Goal: Information Seeking & Learning: Learn about a topic

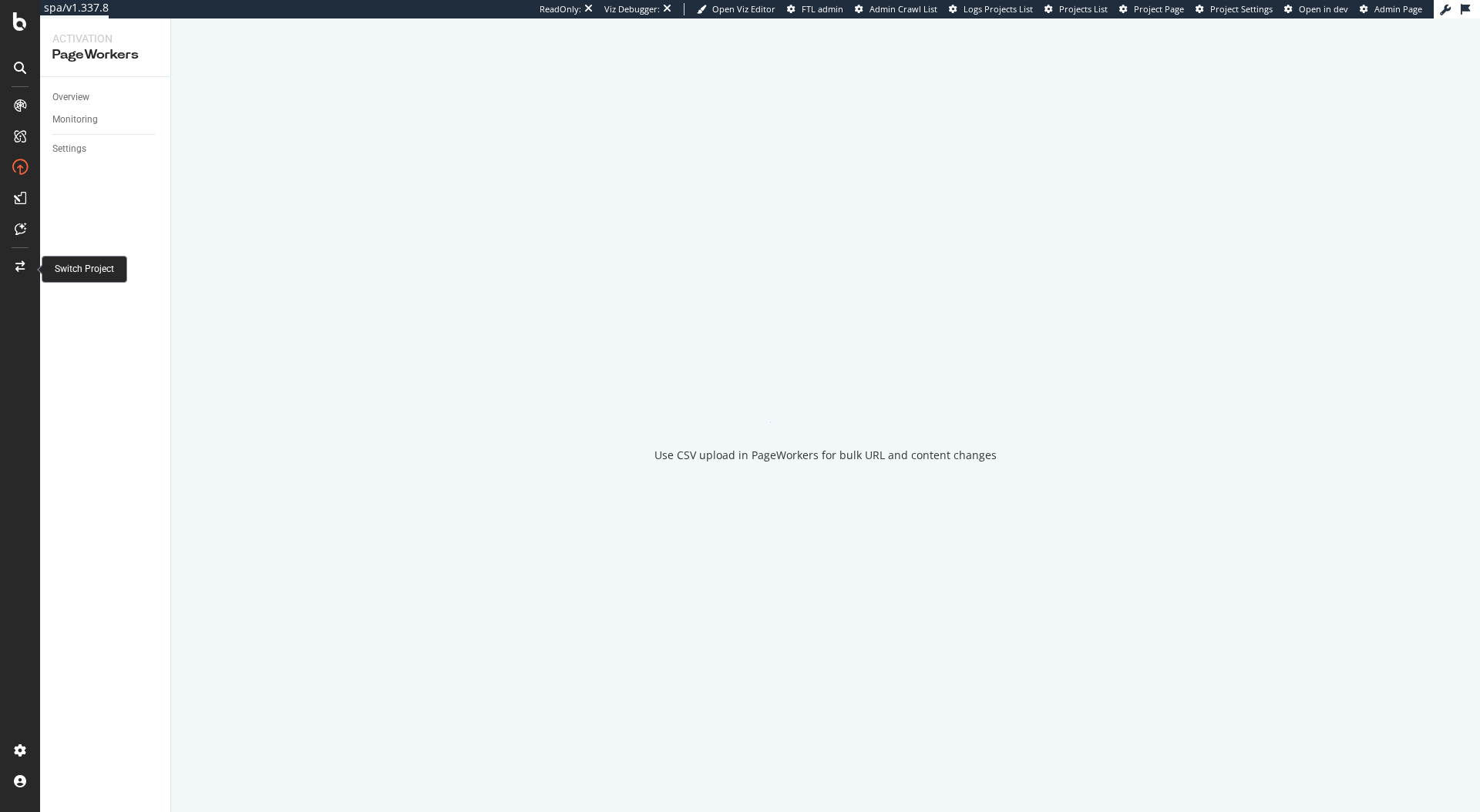
click at [21, 273] on div at bounding box center [20, 267] width 37 height 25
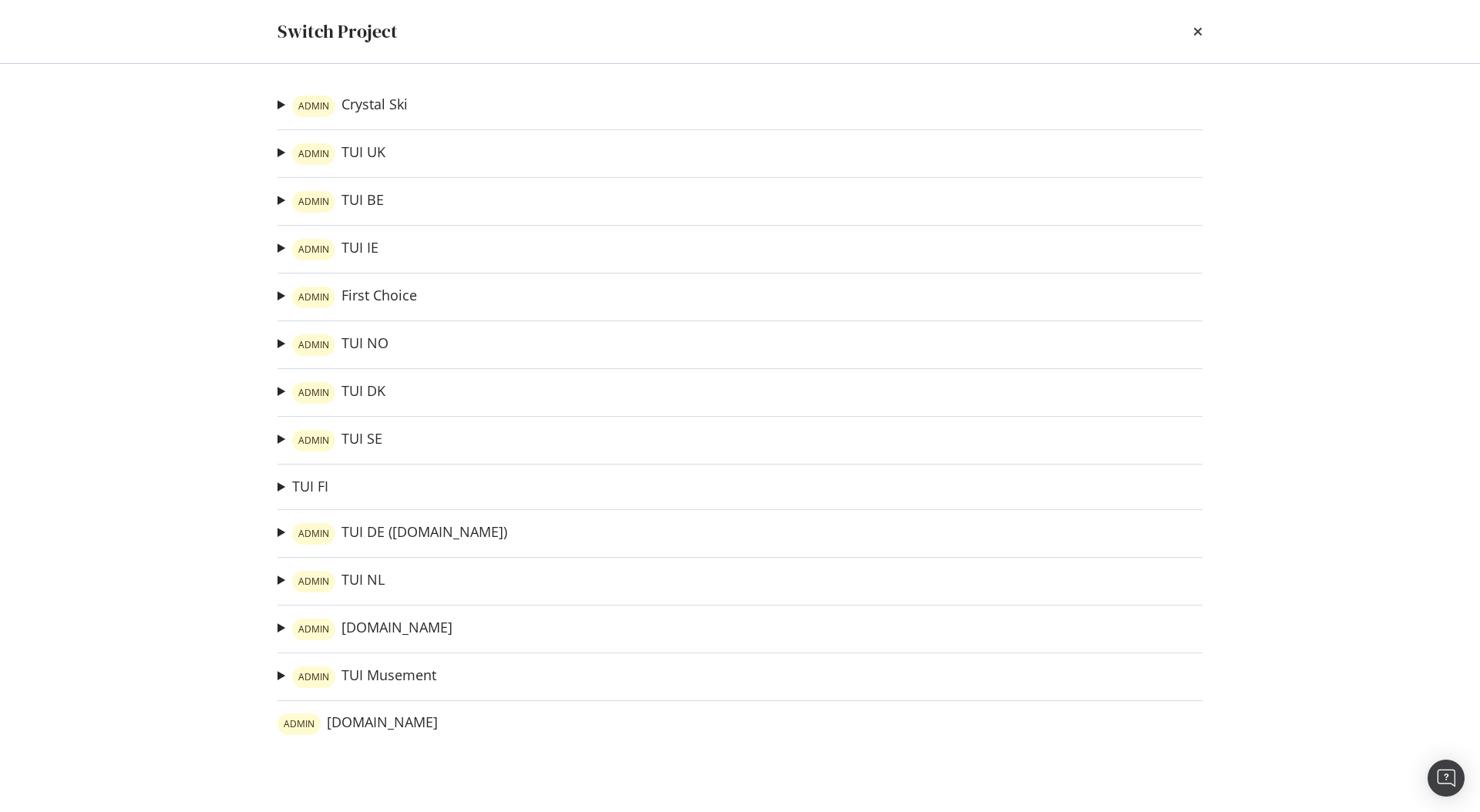
click at [302, 501] on div "ADMIN Crystal Ski Iglu Ski Ad-Hoc Project ADMIN TUI UK River Cruises Ad-Hoc Pro…" at bounding box center [740, 438] width 987 height 748
click at [310, 492] on link "TUI FI" at bounding box center [310, 486] width 36 height 16
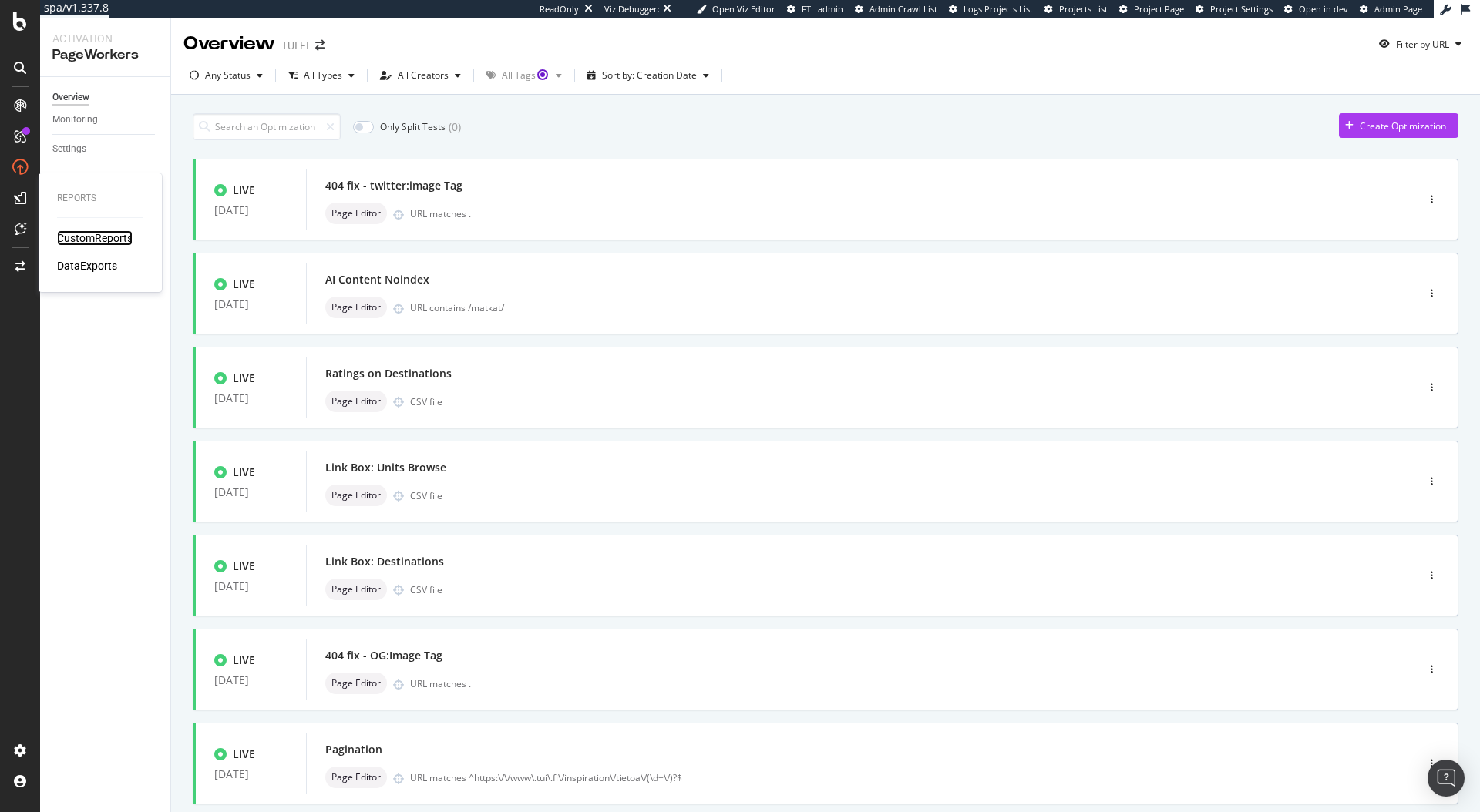
click at [91, 234] on div "CustomReports" at bounding box center [95, 238] width 76 height 15
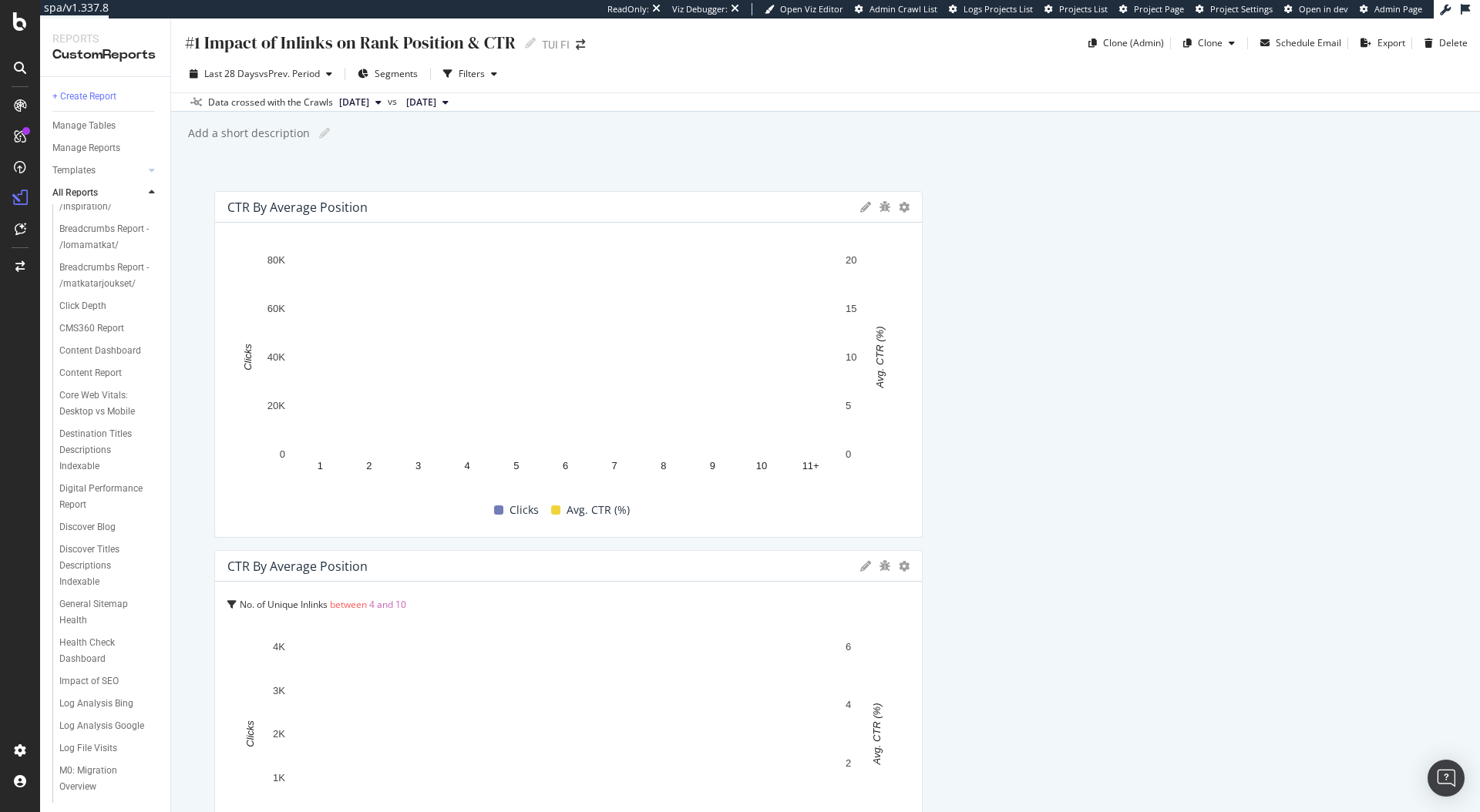
scroll to position [756, 0]
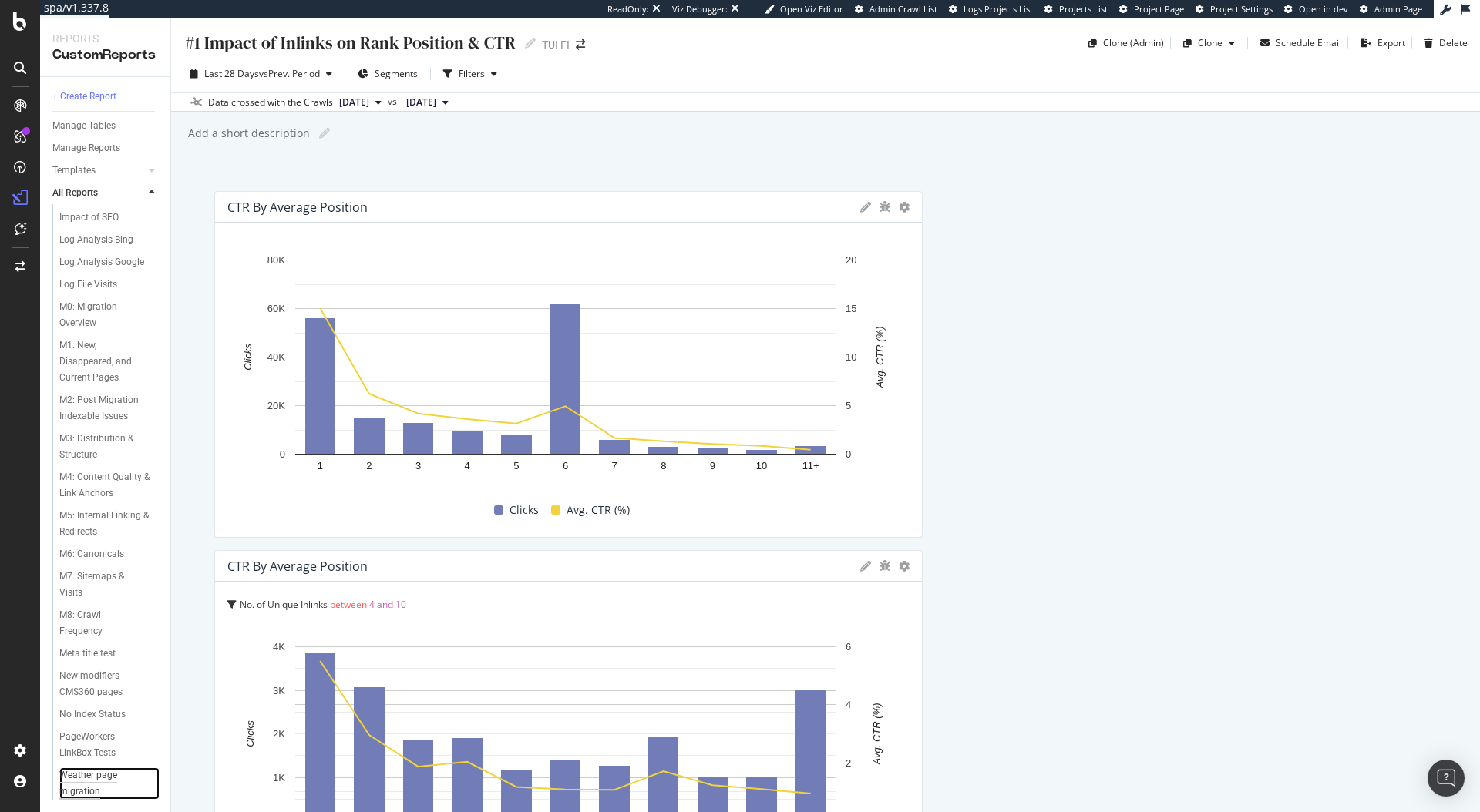
click at [82, 784] on div "Weather page migration" at bounding box center [102, 784] width 87 height 33
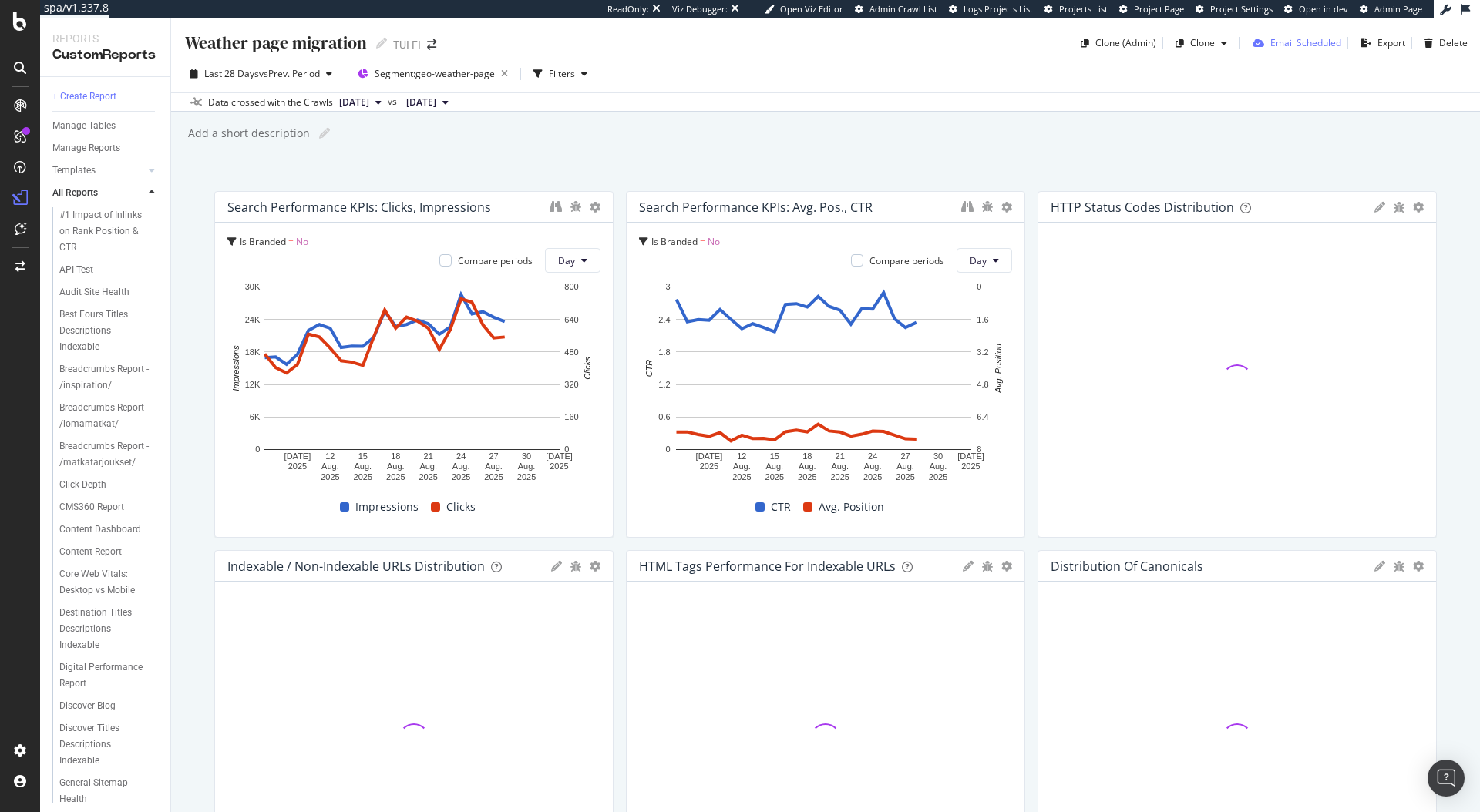
click at [1309, 47] on div "Email Scheduled" at bounding box center [1306, 43] width 71 height 13
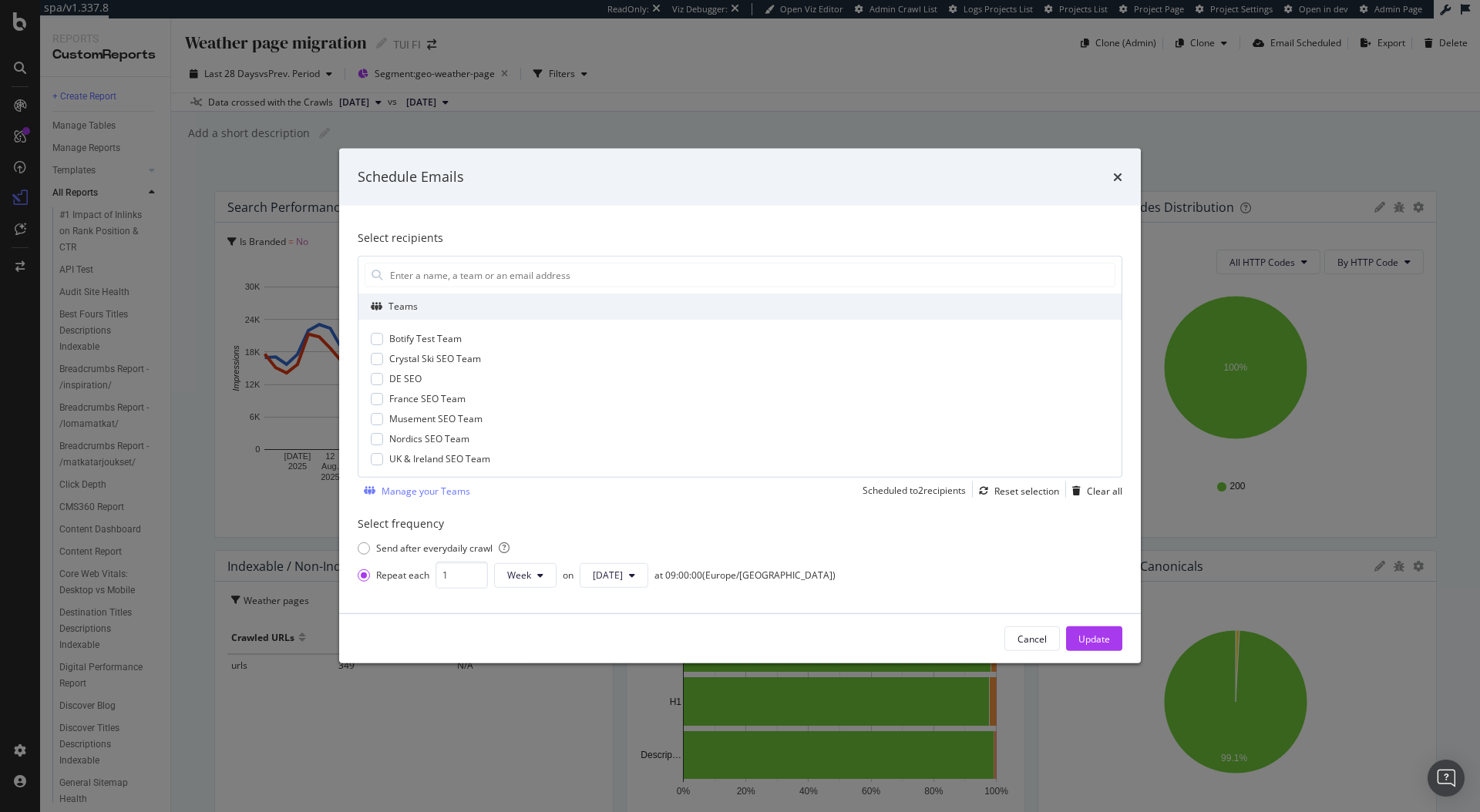
click at [1214, 127] on div "Schedule Emails Select recipients Teams Botify Test Team Crystal Ski SEO Team D…" at bounding box center [740, 406] width 1480 height 812
click at [1121, 183] on div "Weather page migration Weather page migration TUI FI Clone (Admin) Clone Email …" at bounding box center [826, 415] width 1309 height 794
click at [1119, 180] on div "Weather page migration Weather page migration TUI FI Clone (Admin) Clone Email …" at bounding box center [826, 415] width 1309 height 794
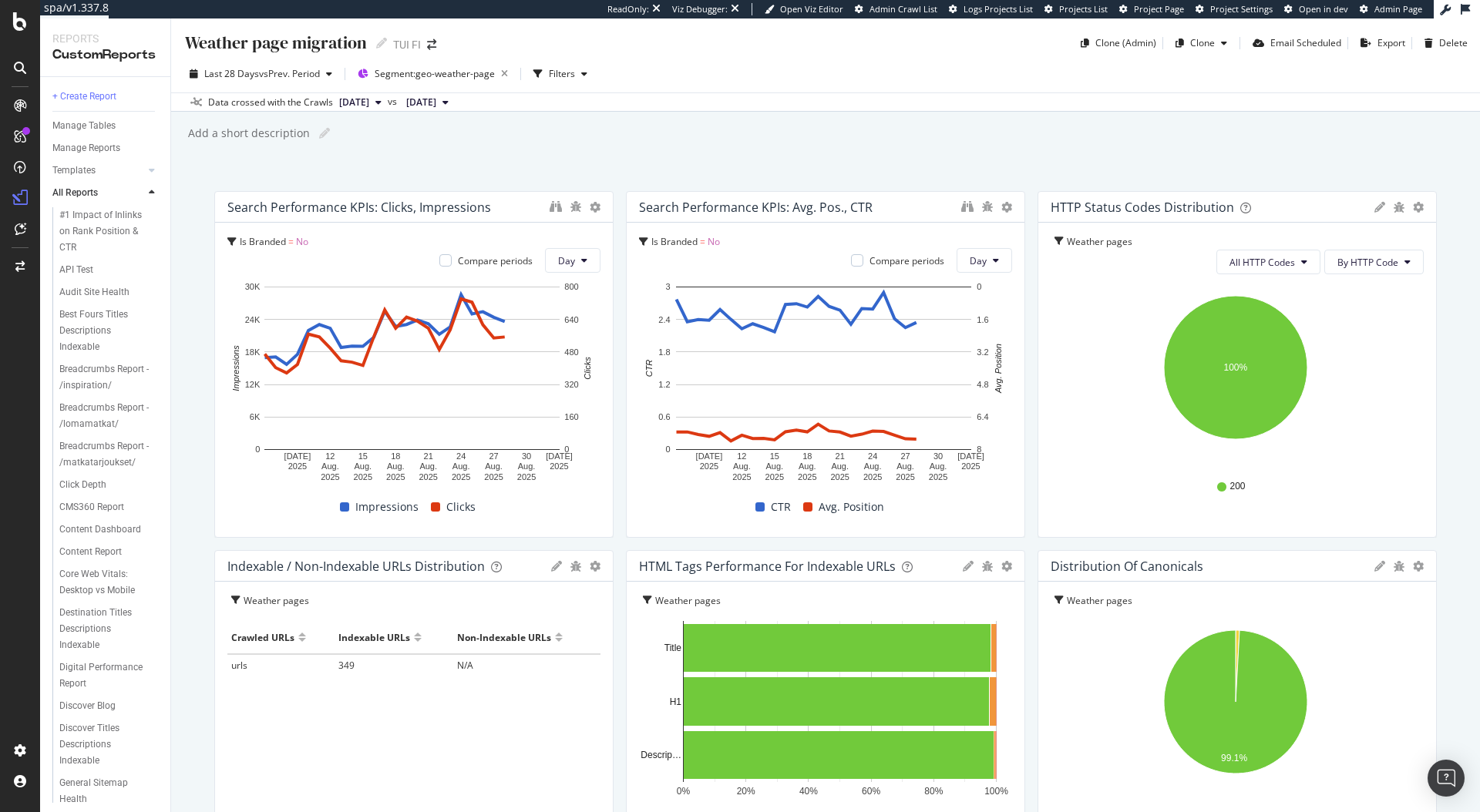
click at [1125, 131] on div "Add a short description Add a short description" at bounding box center [833, 133] width 1293 height 23
click at [1302, 43] on div "Email Scheduled" at bounding box center [1306, 43] width 71 height 13
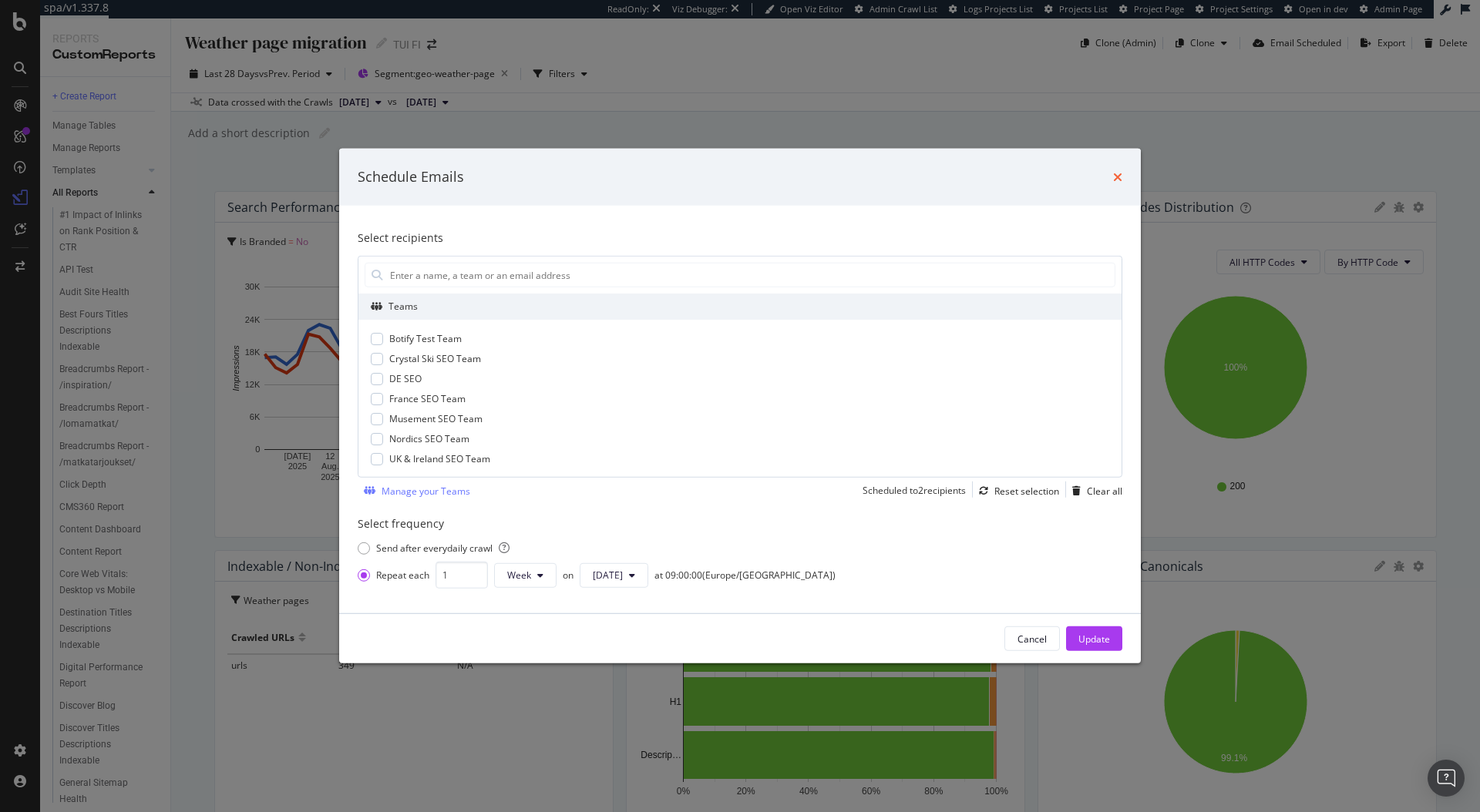
click at [1115, 173] on icon "times" at bounding box center [1118, 177] width 10 height 12
click at [1121, 171] on div "Weather page migration Weather page migration TUI FI Clone (Admin) Clone Email …" at bounding box center [826, 415] width 1309 height 794
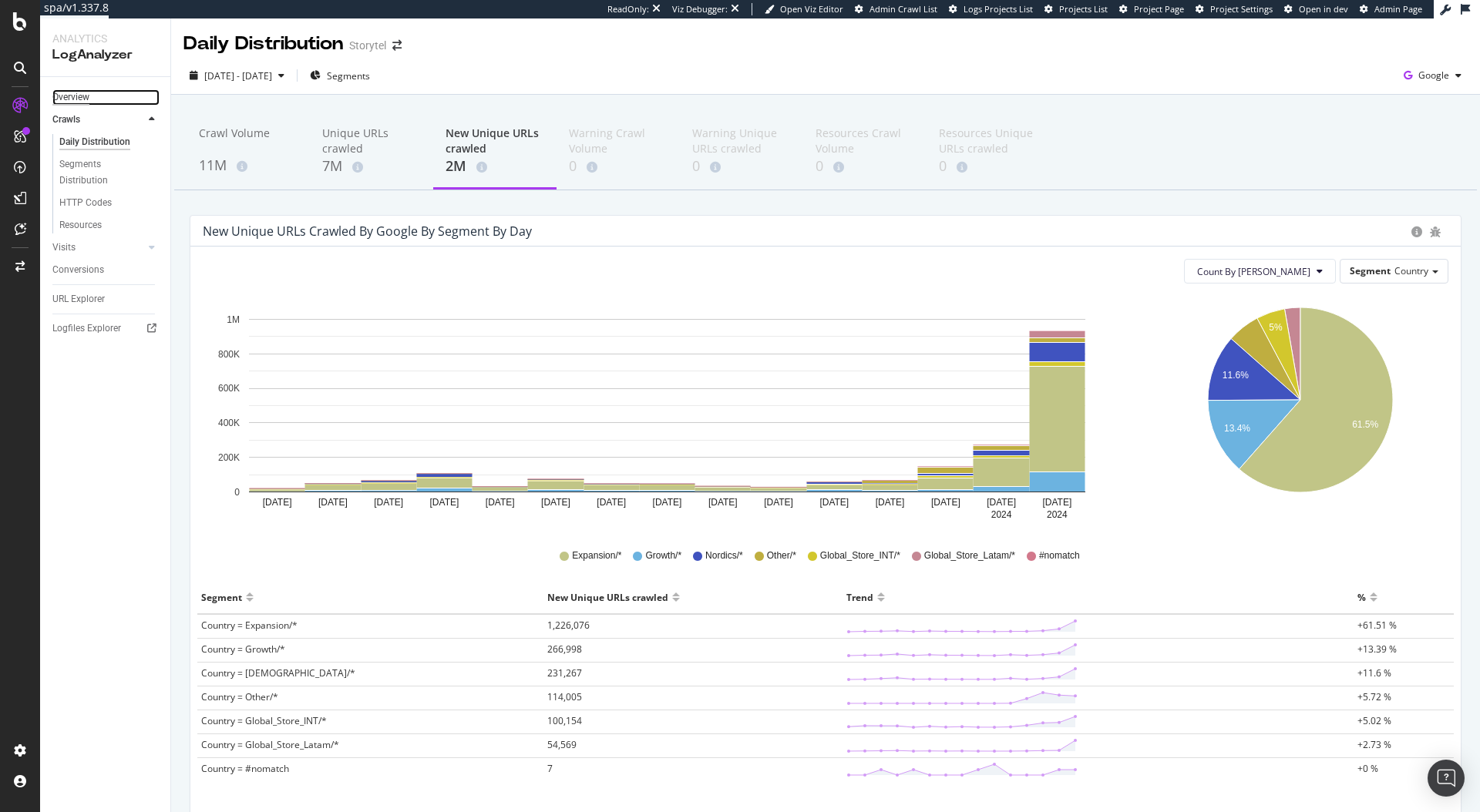
click at [69, 95] on div "Overview" at bounding box center [71, 97] width 37 height 16
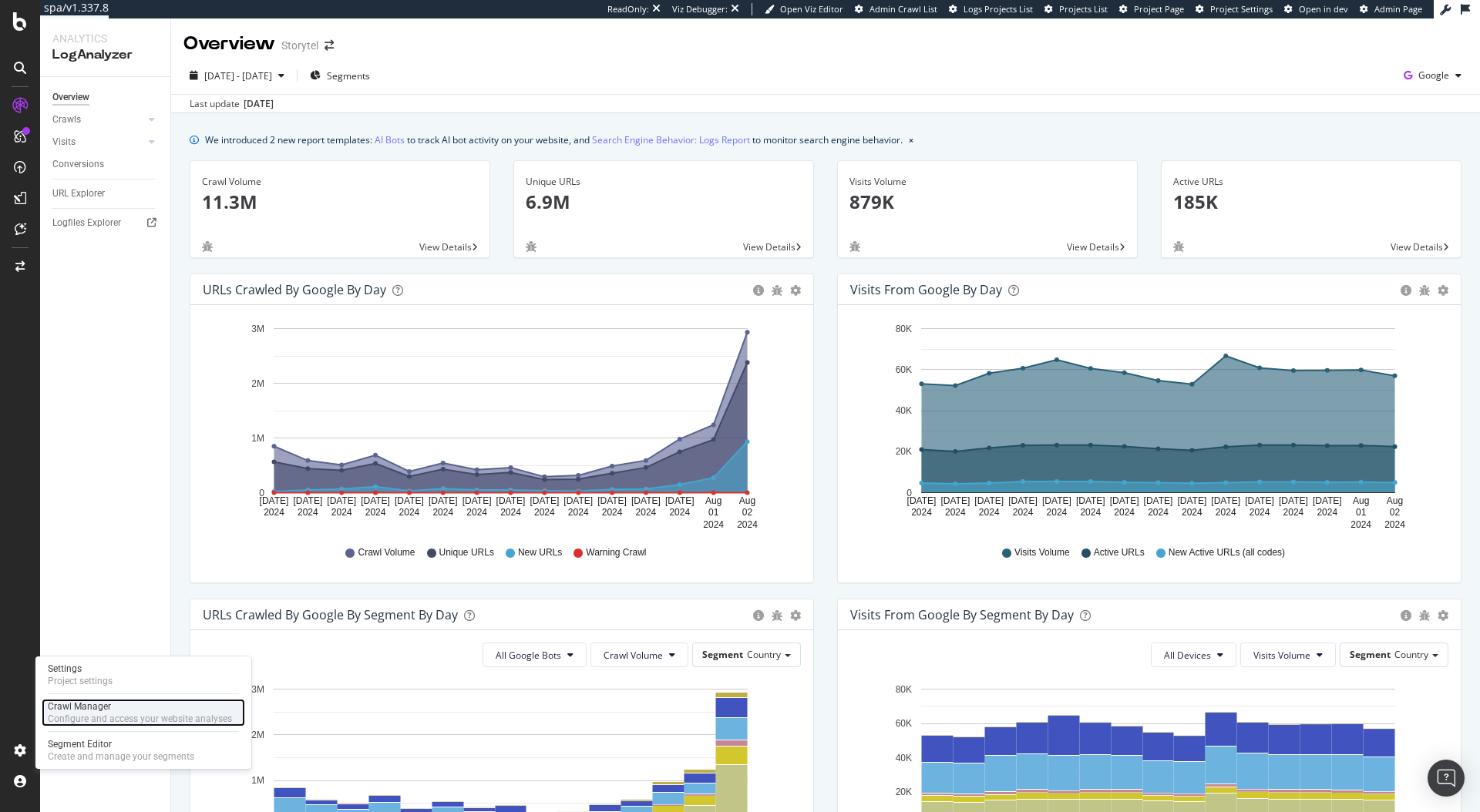
click at [104, 703] on div "Crawl Manager" at bounding box center [140, 707] width 184 height 12
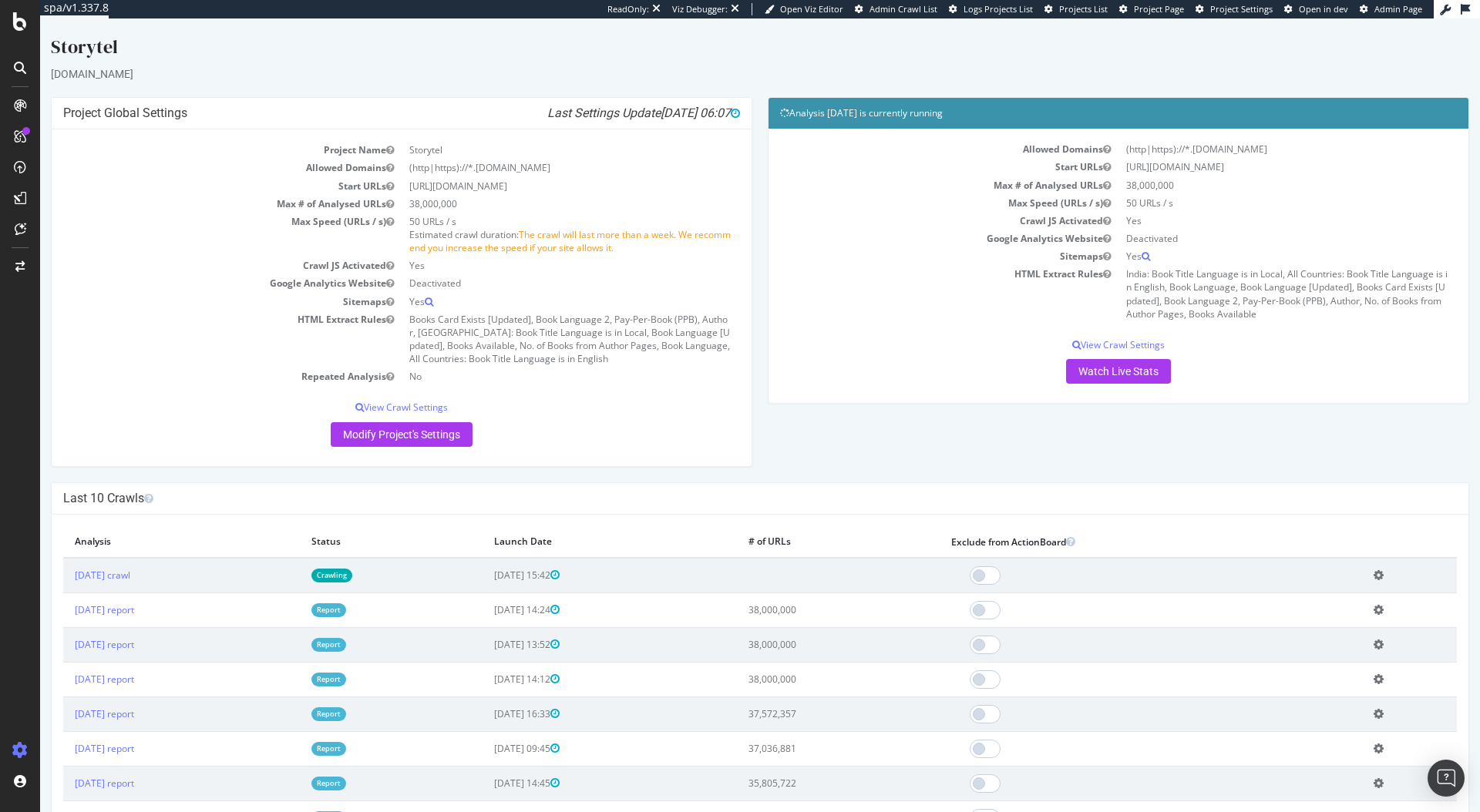
drag, startPoint x: 518, startPoint y: 235, endPoint x: 649, endPoint y: 248, distance: 131.6
click at [649, 248] on td "50 URLs / s Estimated crawl duration: The crawl will last more than a week. We …" at bounding box center [570, 235] width 338 height 44
click at [657, 264] on td "Yes" at bounding box center [570, 265] width 338 height 18
click at [547, 253] on span "The crawl will last more than a week. We recommend you increase the speed if yo…" at bounding box center [570, 240] width 322 height 26
drag, startPoint x: 547, startPoint y: 233, endPoint x: 605, endPoint y: 245, distance: 59.2
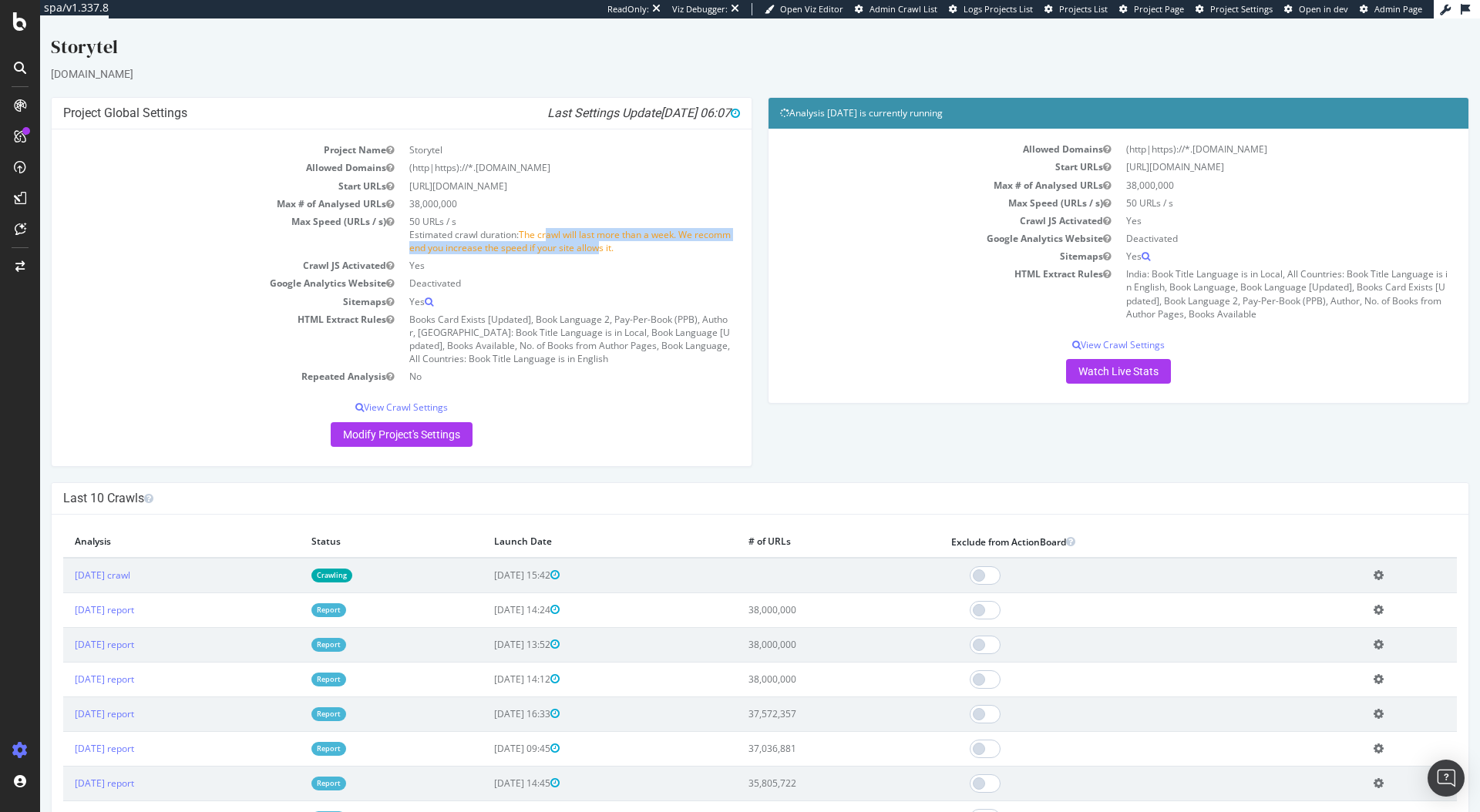
click at [605, 245] on span "The crawl will last more than a week. We recommend you increase the speed if yo…" at bounding box center [570, 240] width 322 height 26
click at [638, 251] on td "50 URLs / s Estimated crawl duration: The crawl will last more than a week. We …" at bounding box center [570, 235] width 338 height 44
click at [125, 571] on link "2025 Aug. 22nd crawl" at bounding box center [102, 575] width 56 height 13
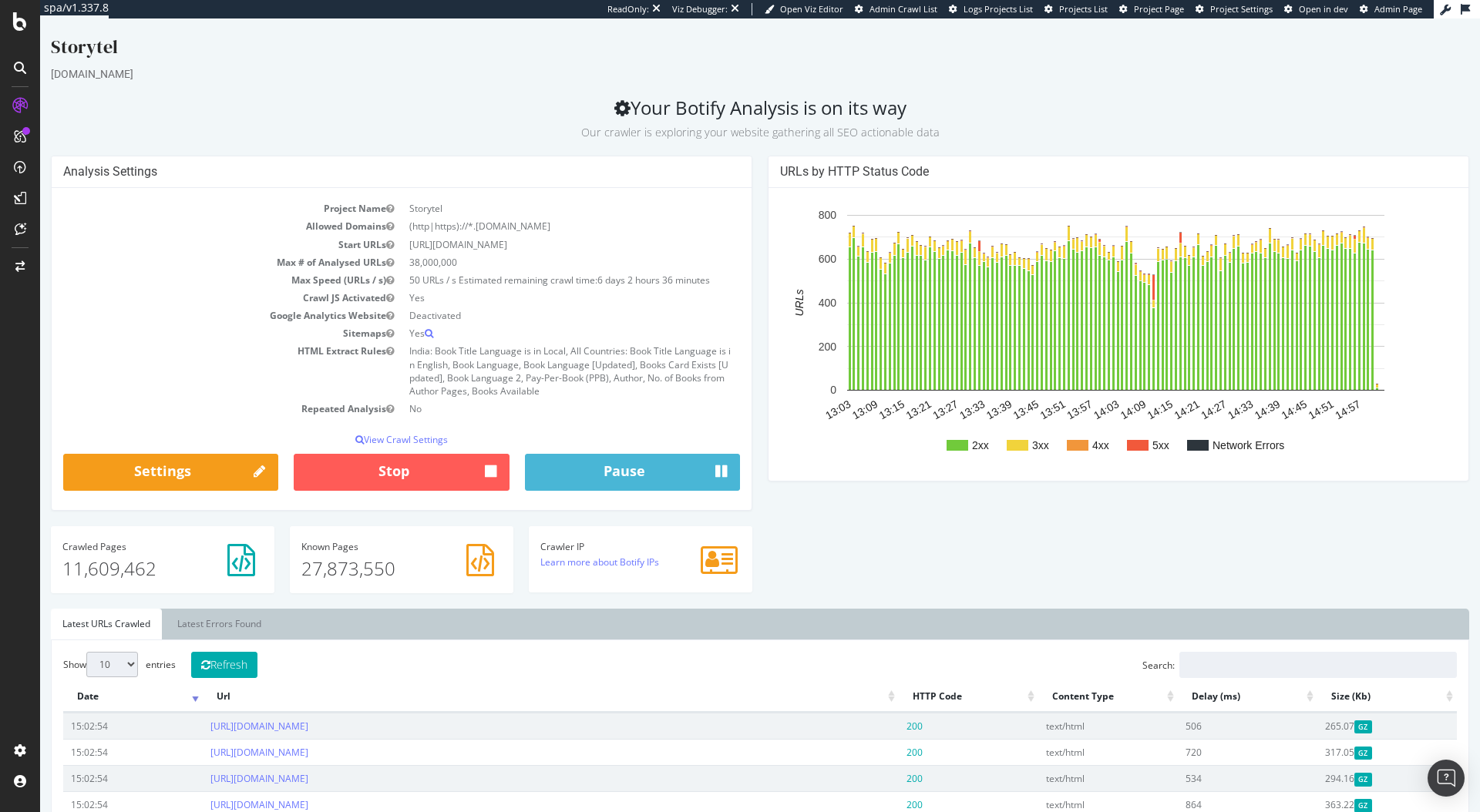
click at [826, 508] on div "Analysis Settings Project Name Storytel Allowed Domains (http|https)://*.www.st…" at bounding box center [760, 382] width 1434 height 453
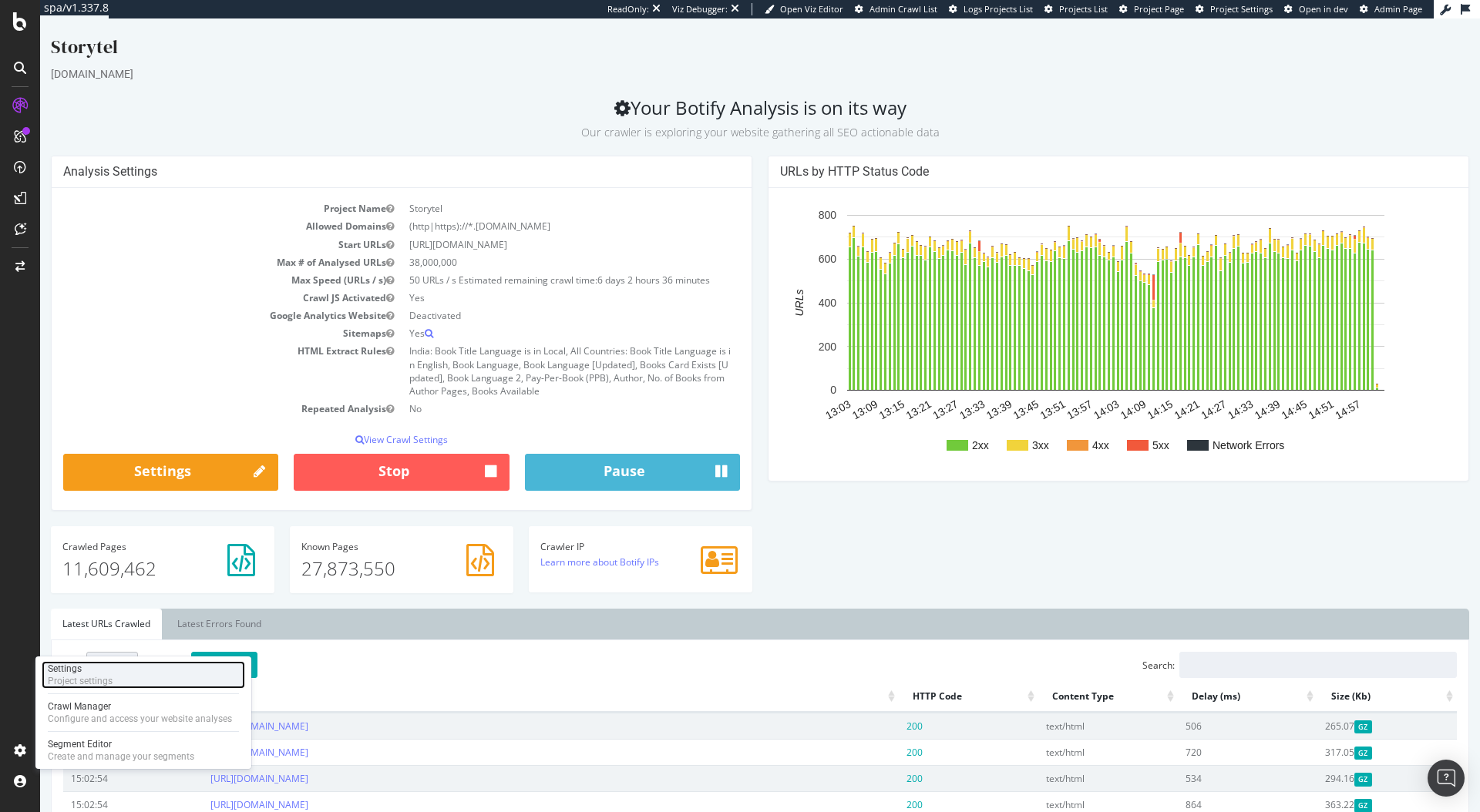
click at [137, 675] on div "Settings Project settings" at bounding box center [143, 674] width 203 height 28
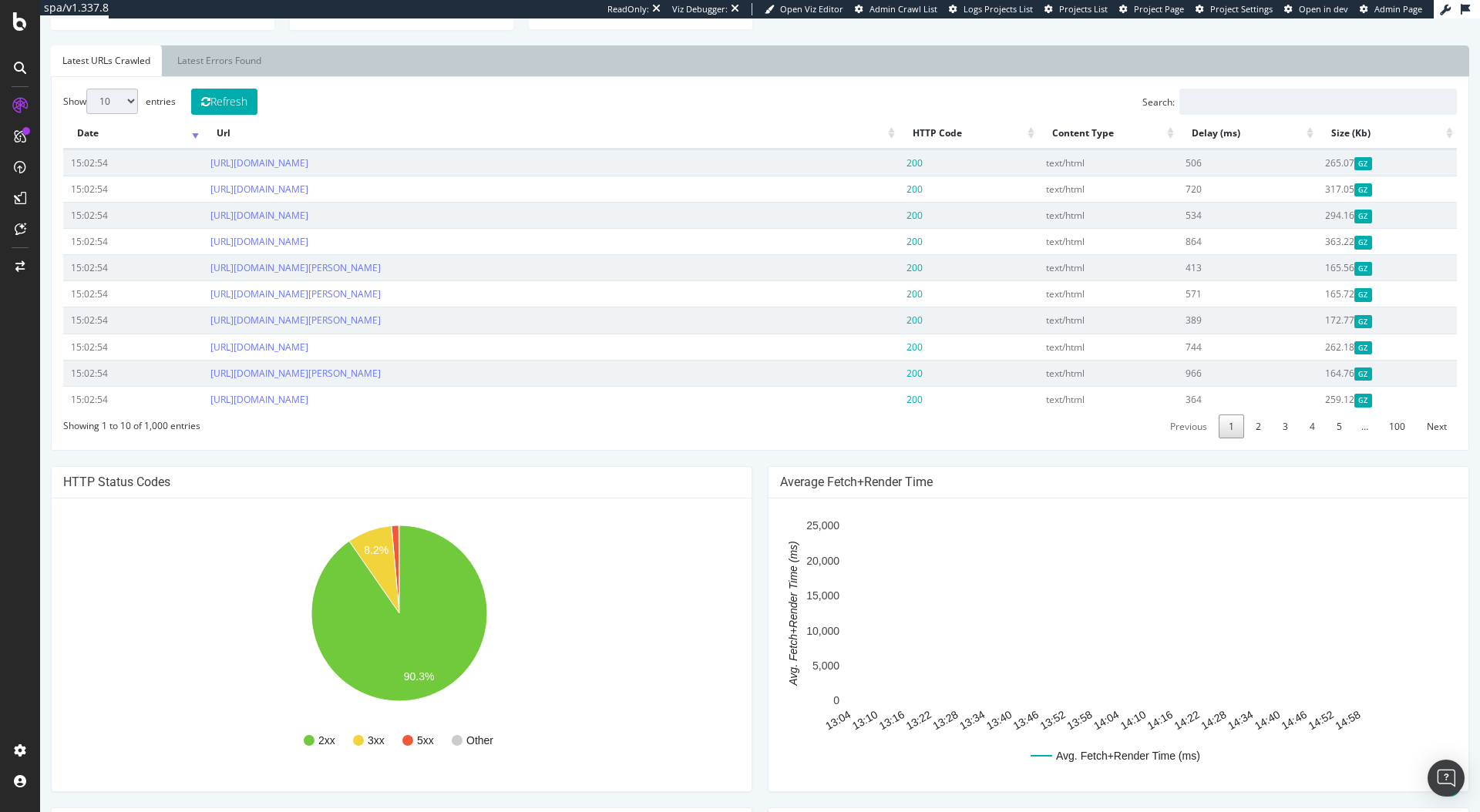
scroll to position [322, 0]
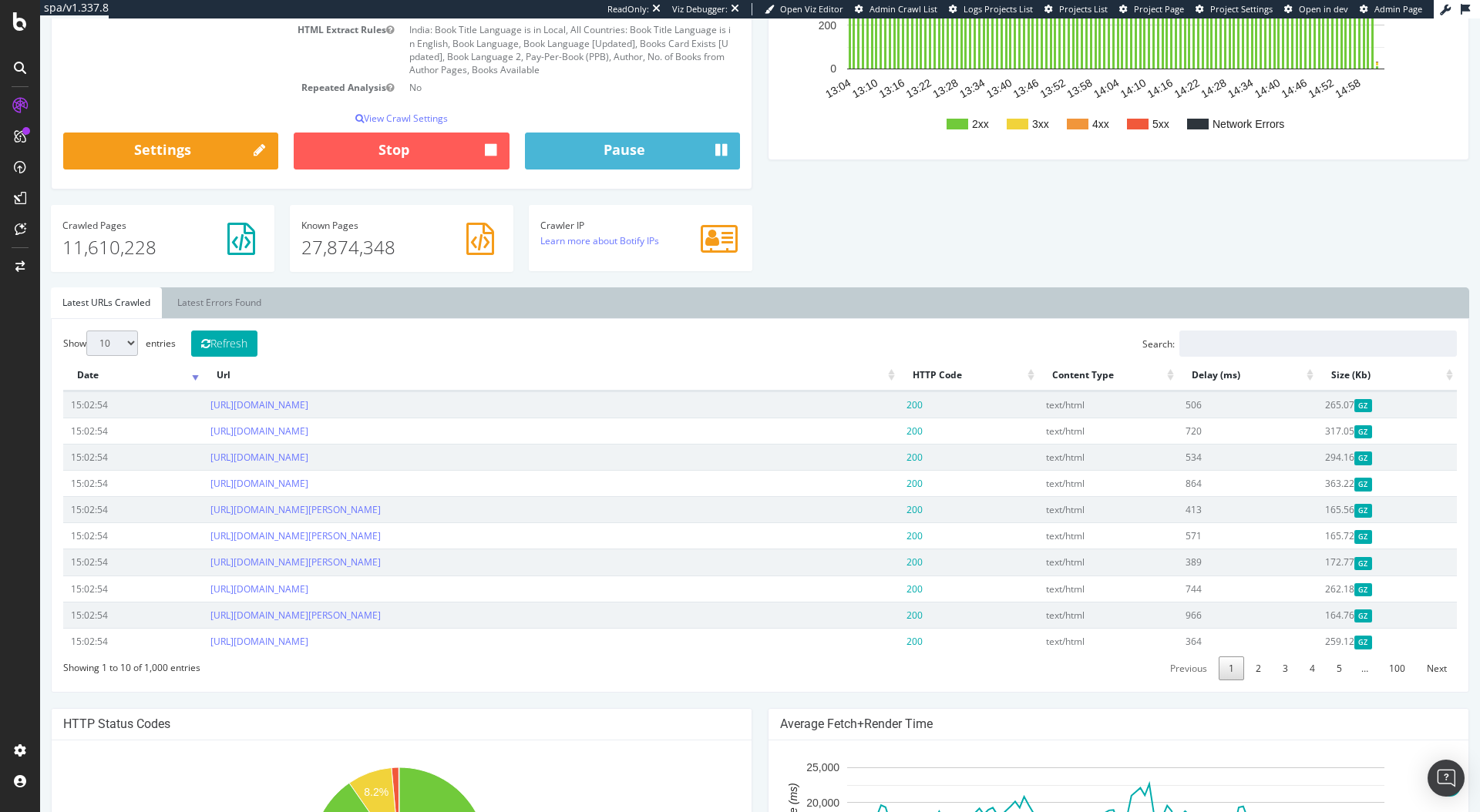
click at [899, 371] on th "HTTP Code" at bounding box center [968, 375] width 140 height 30
click at [886, 377] on th "Url" at bounding box center [551, 375] width 695 height 30
click at [885, 377] on th "Url" at bounding box center [551, 375] width 695 height 30
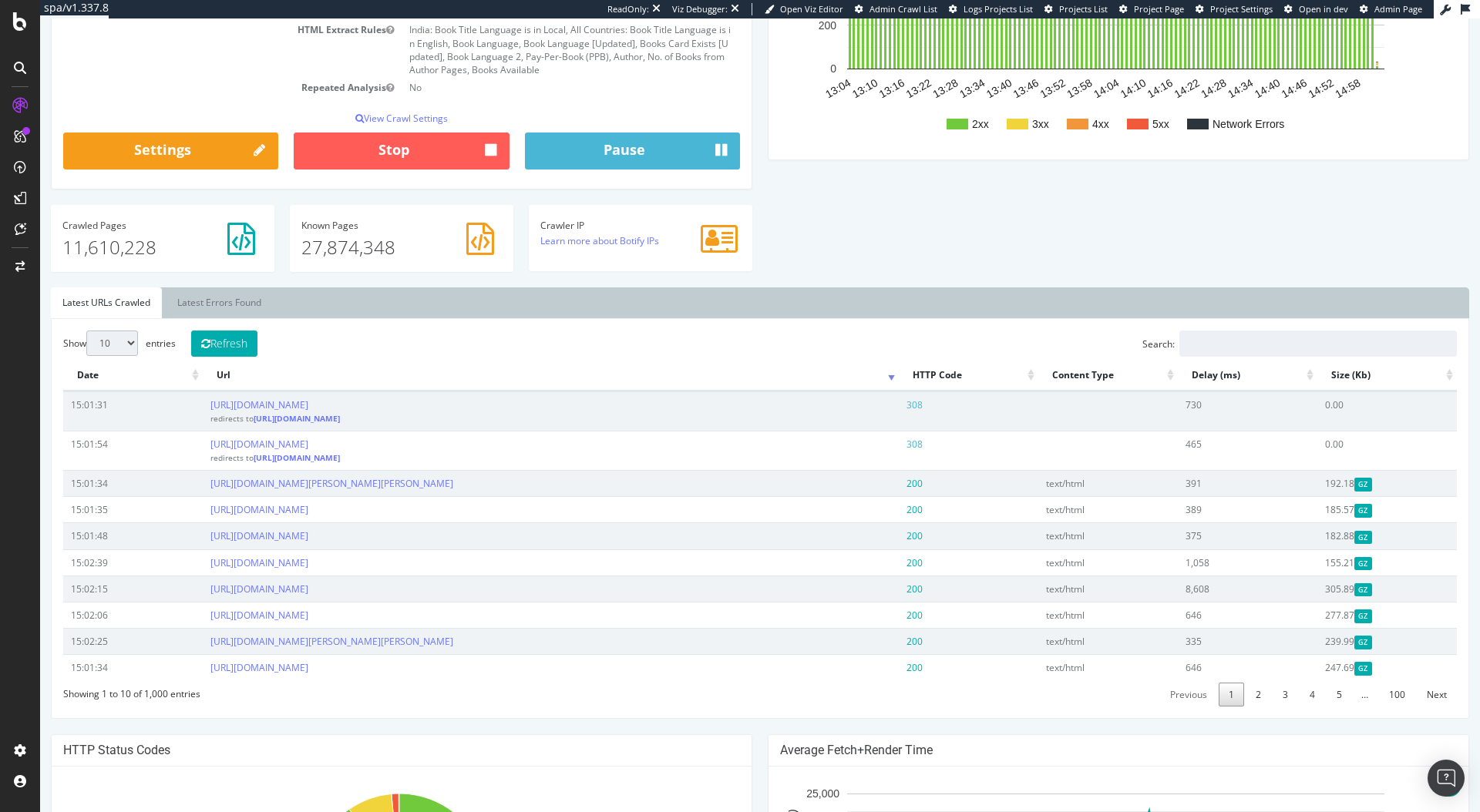
click at [885, 377] on th "Url" at bounding box center [551, 375] width 695 height 30
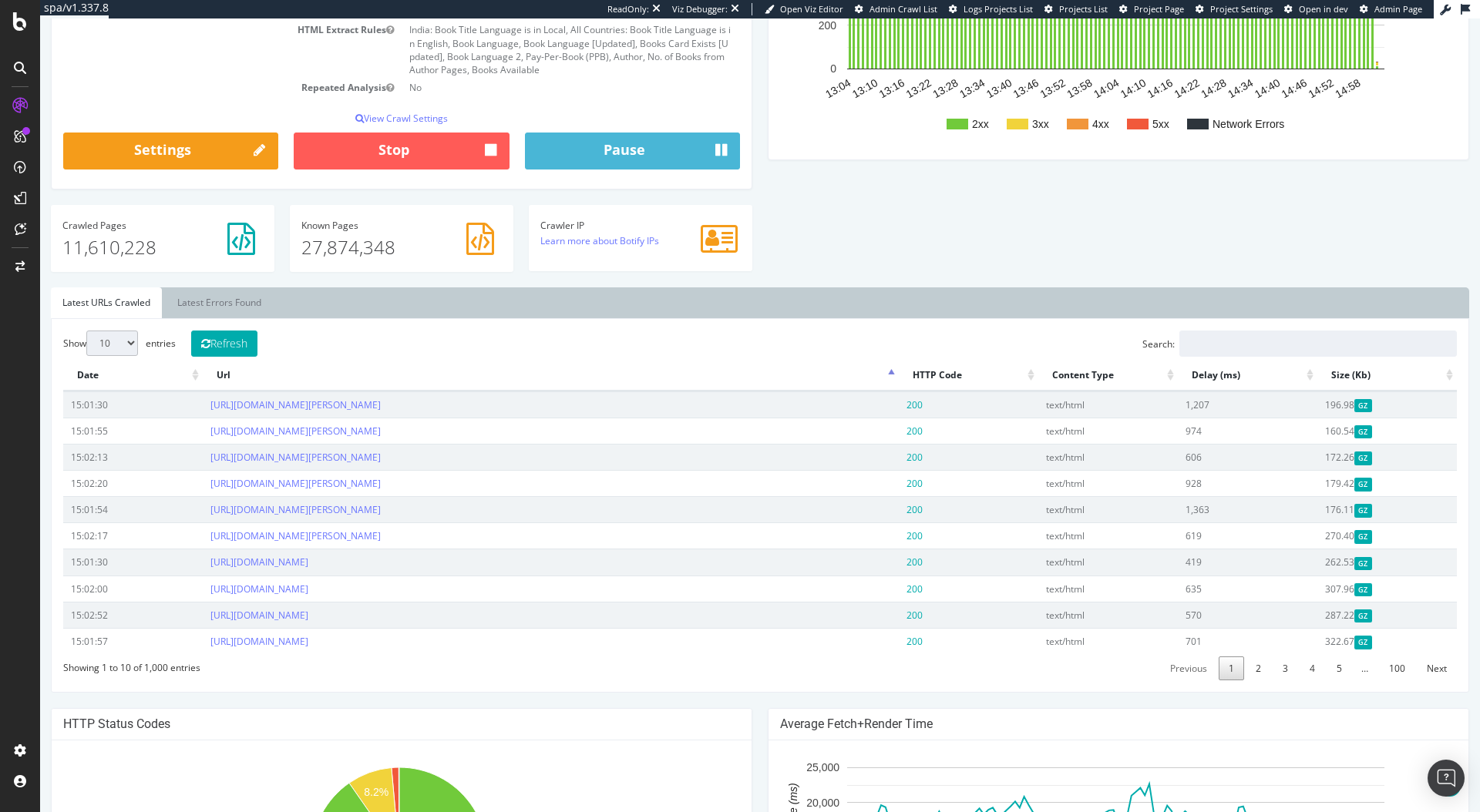
click at [885, 377] on th "Url" at bounding box center [551, 375] width 695 height 30
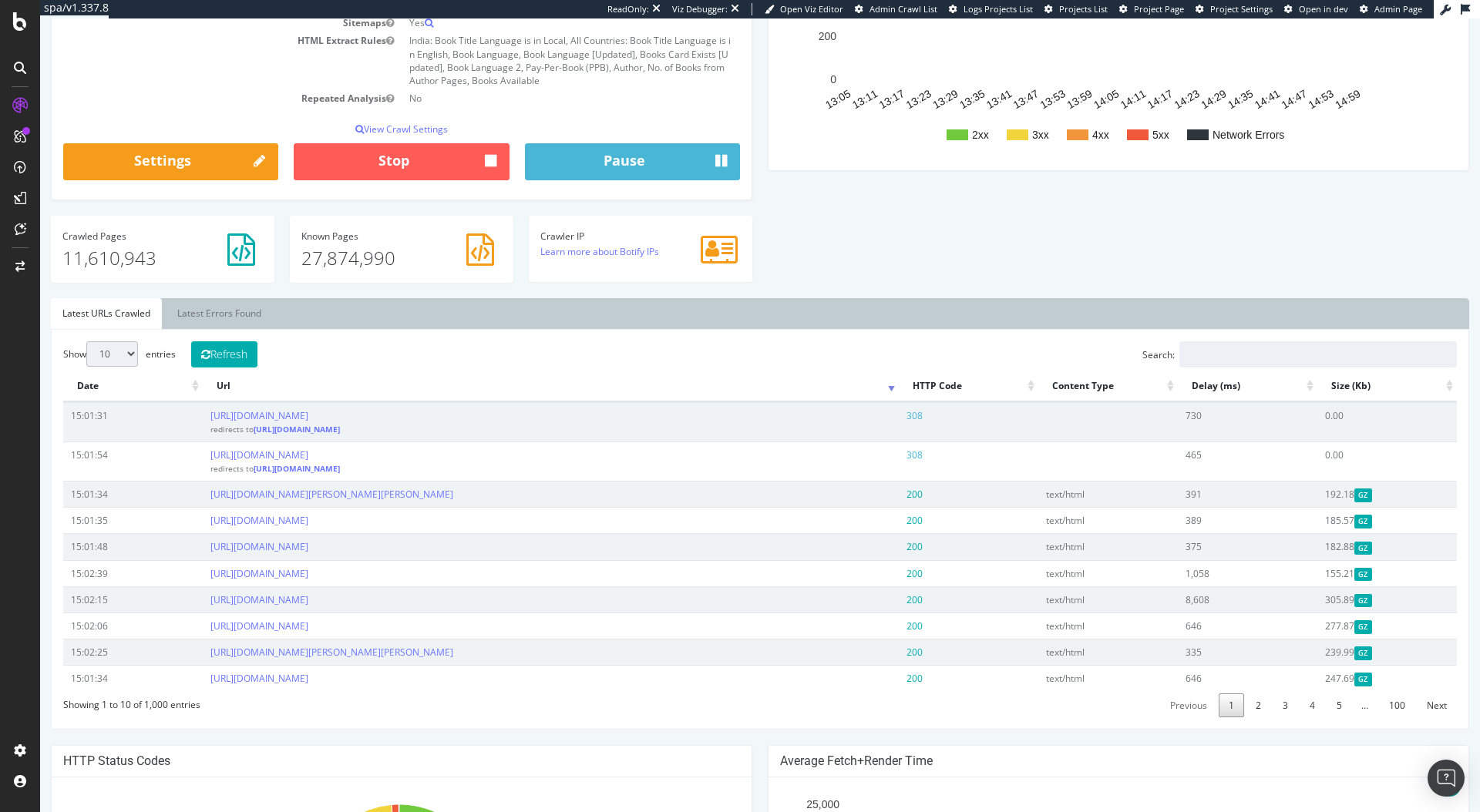
scroll to position [311, 0]
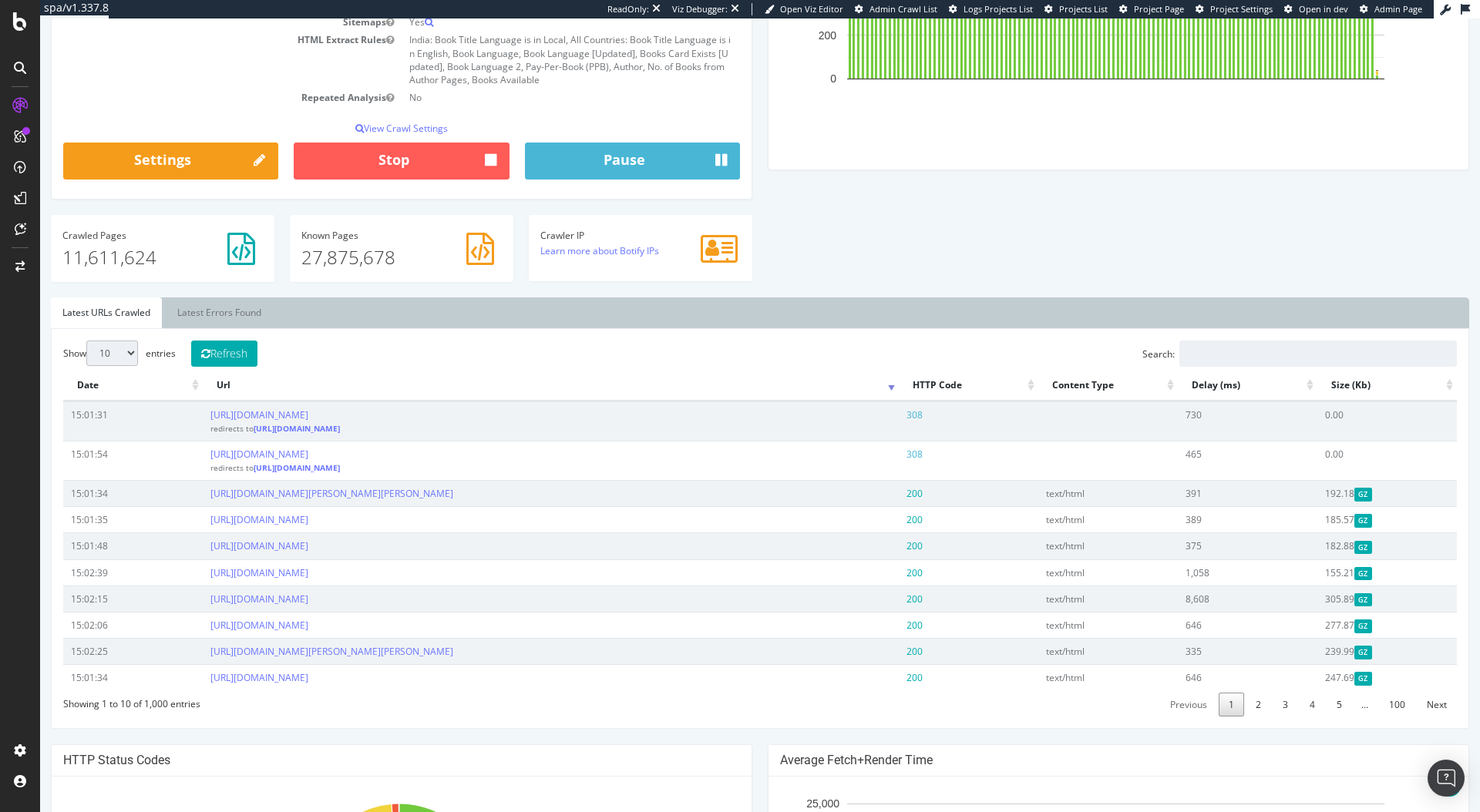
click at [1306, 274] on div "Analysis Settings Project Name Storytel Allowed Domains (http|https)://*.www.st…" at bounding box center [760, 70] width 1434 height 453
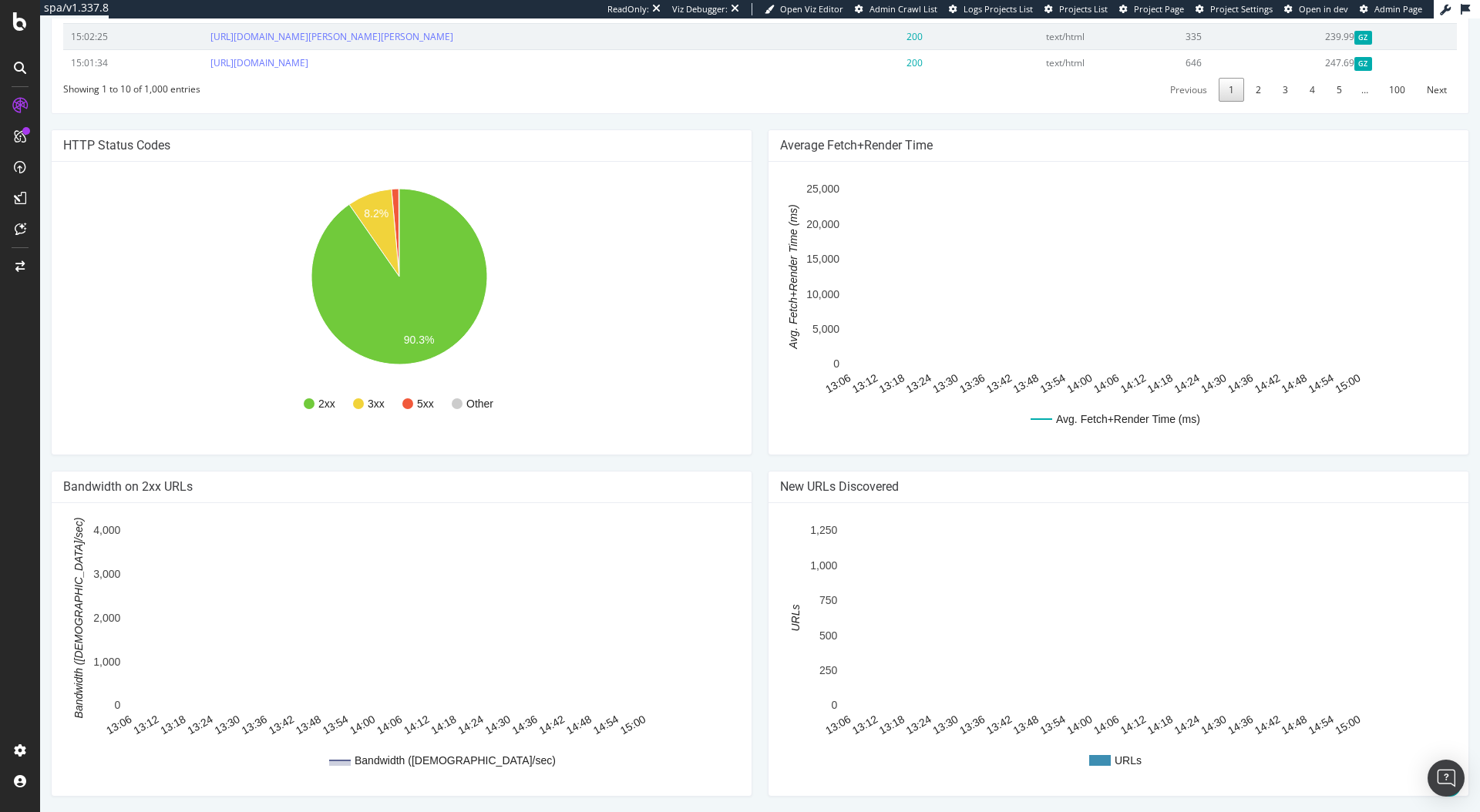
scroll to position [940, 0]
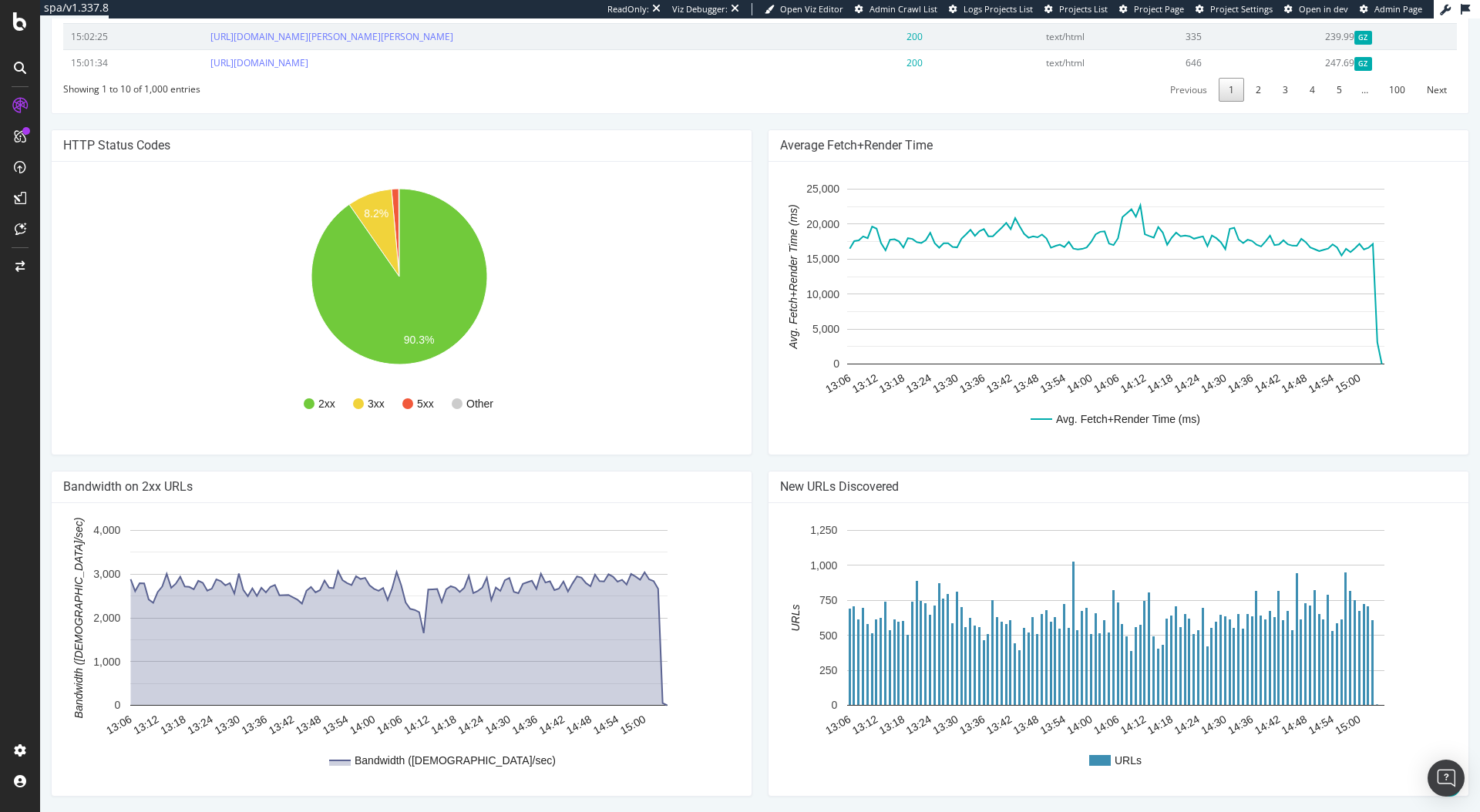
click at [780, 231] on rect "A chart." at bounding box center [1115, 308] width 672 height 270
drag, startPoint x: 786, startPoint y: 347, endPoint x: 786, endPoint y: 237, distance: 110.0
click at [787, 237] on icon "A chart." at bounding box center [792, 276] width 11 height 175
click at [653, 487] on h4 "Bandwidth on 2xx URLs" at bounding box center [401, 487] width 677 height 15
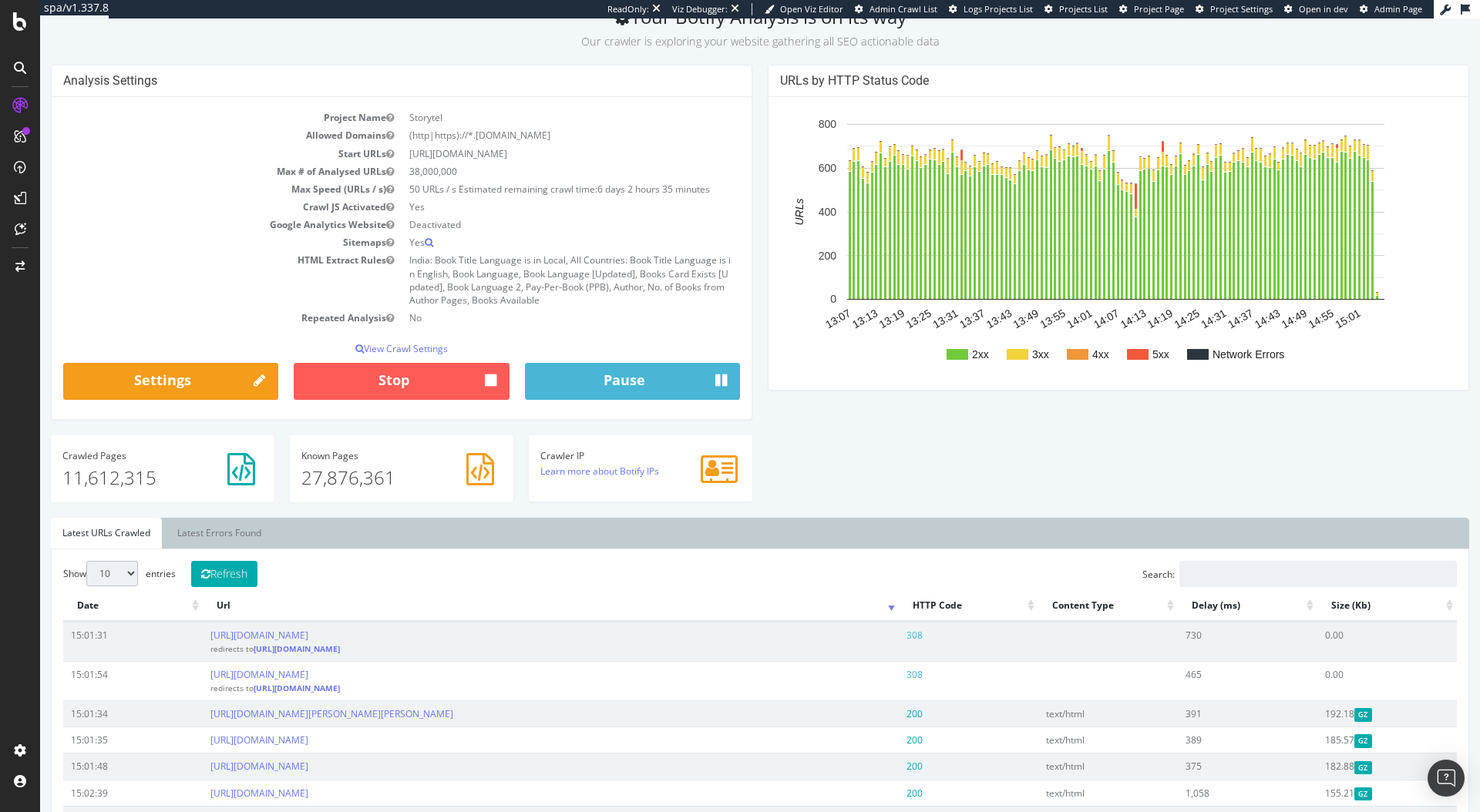
scroll to position [0, 0]
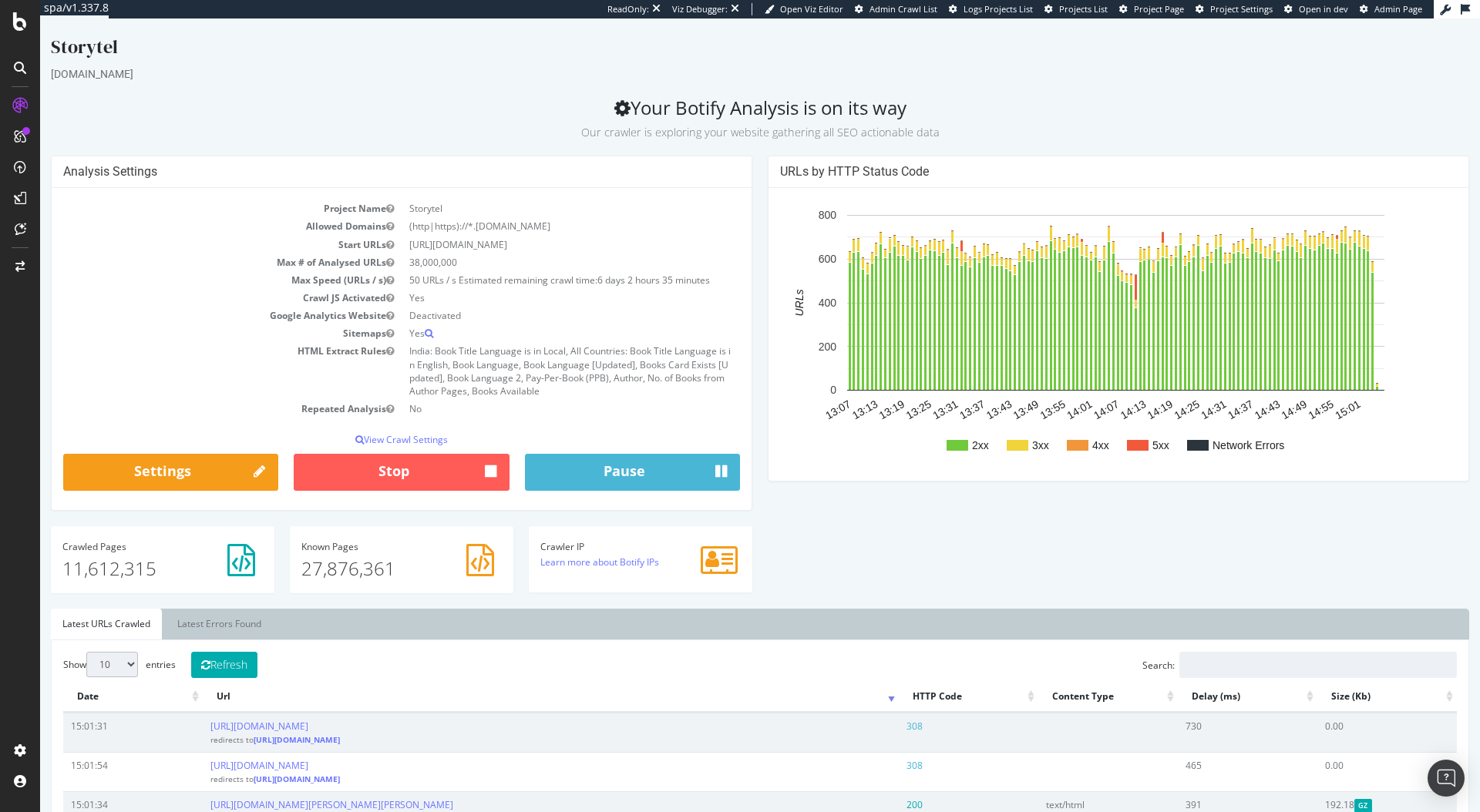
click at [997, 580] on div "Analysis Settings Project Name Storytel Allowed Domains (http|https)://*.www.st…" at bounding box center [760, 382] width 1434 height 453
click at [814, 535] on div "Analysis Settings Project Name Storytel Allowed Domains (http|https)://*.www.st…" at bounding box center [760, 382] width 1434 height 453
click at [243, 628] on link "Latest Errors Found" at bounding box center [219, 624] width 107 height 31
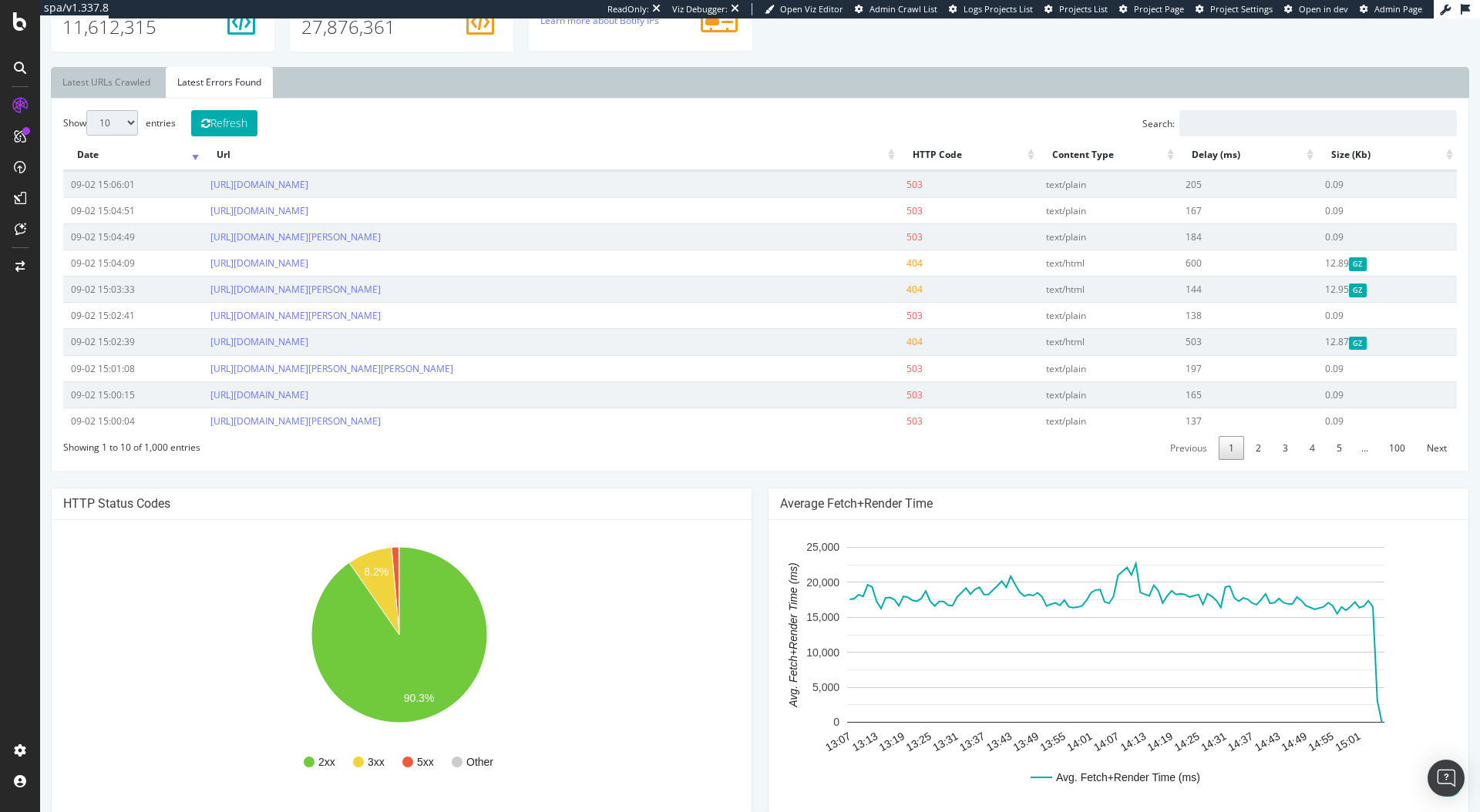
scroll to position [503, 0]
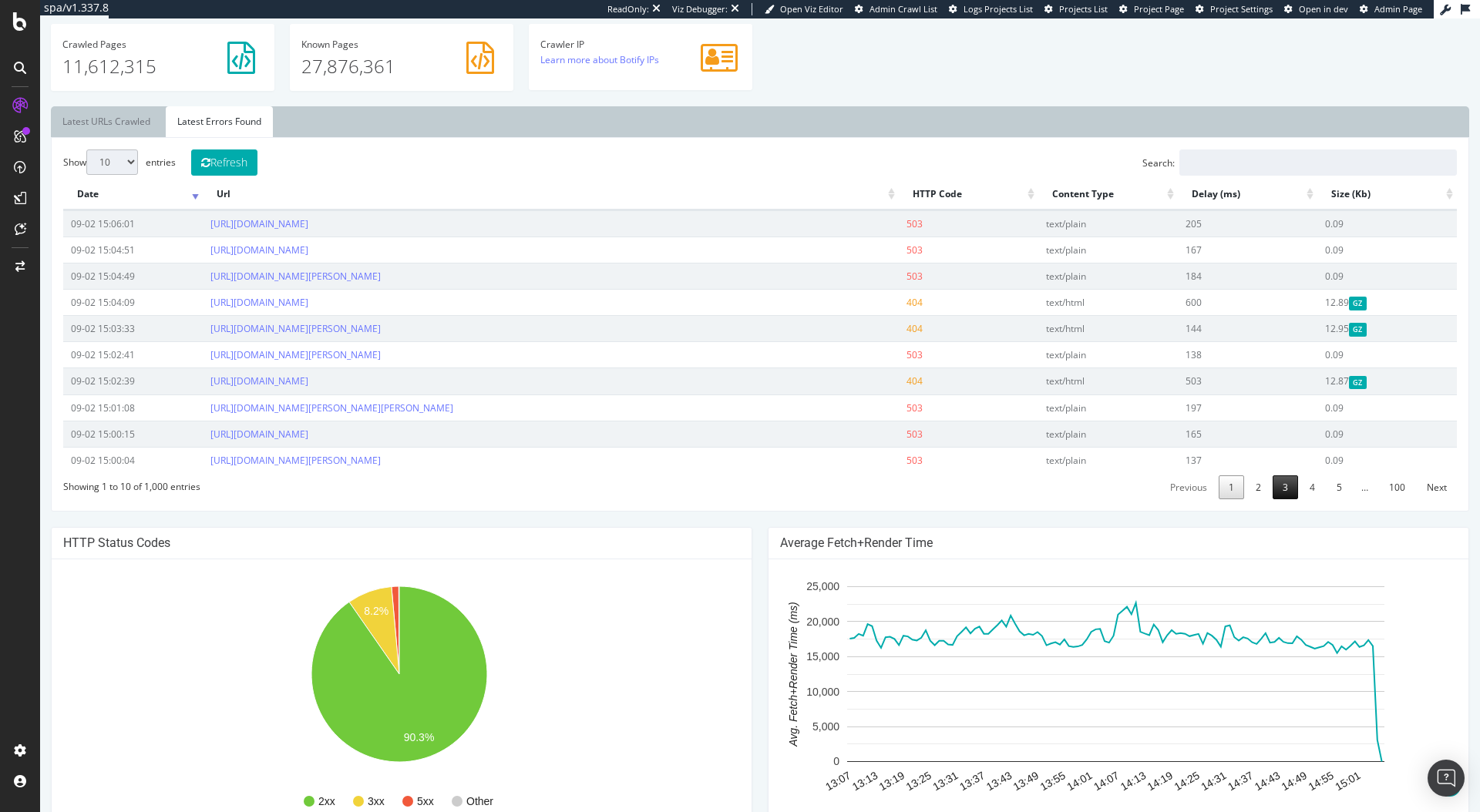
click at [1281, 491] on link "3" at bounding box center [1286, 487] width 26 height 24
click at [1327, 489] on link "5" at bounding box center [1339, 487] width 26 height 24
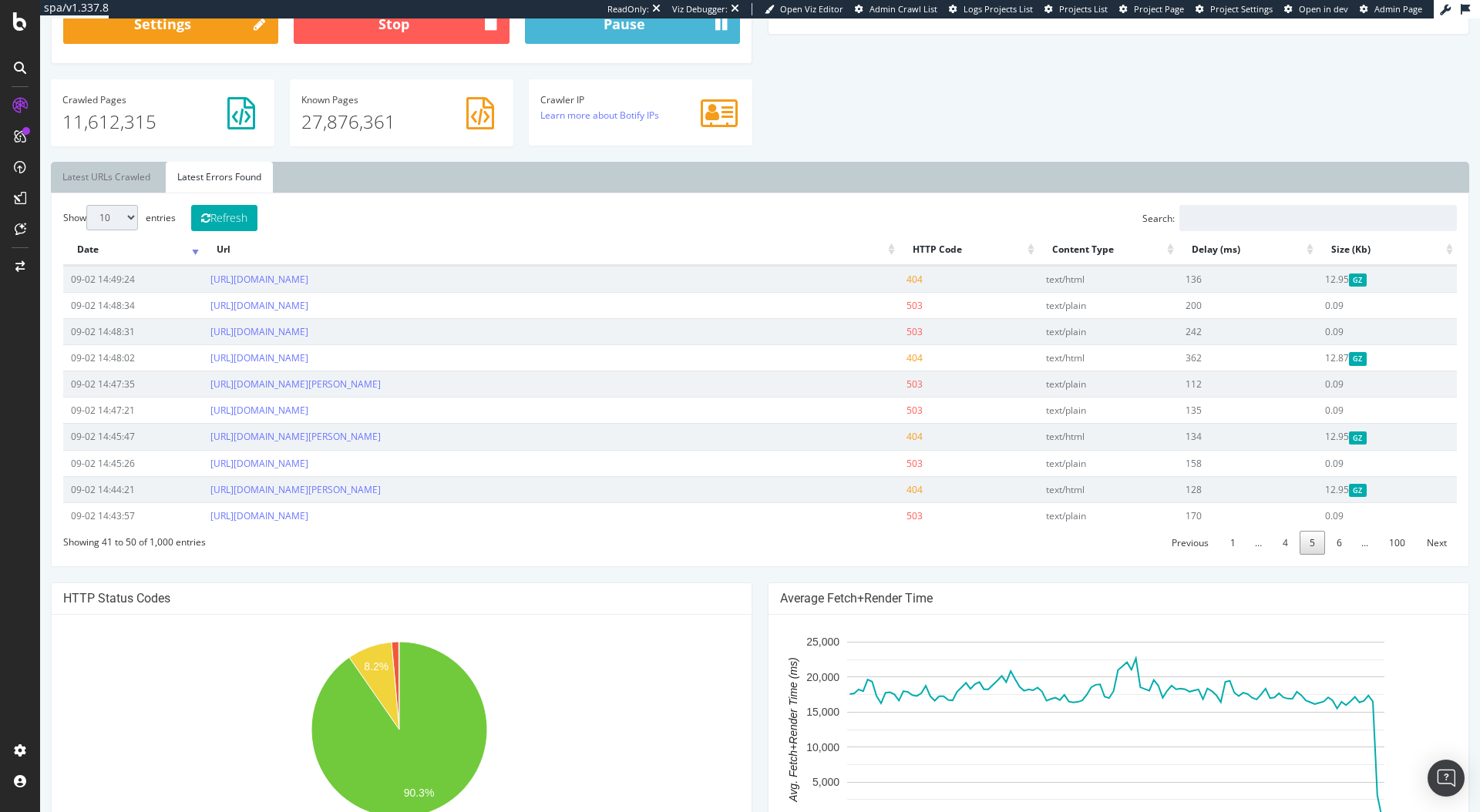
scroll to position [149, 0]
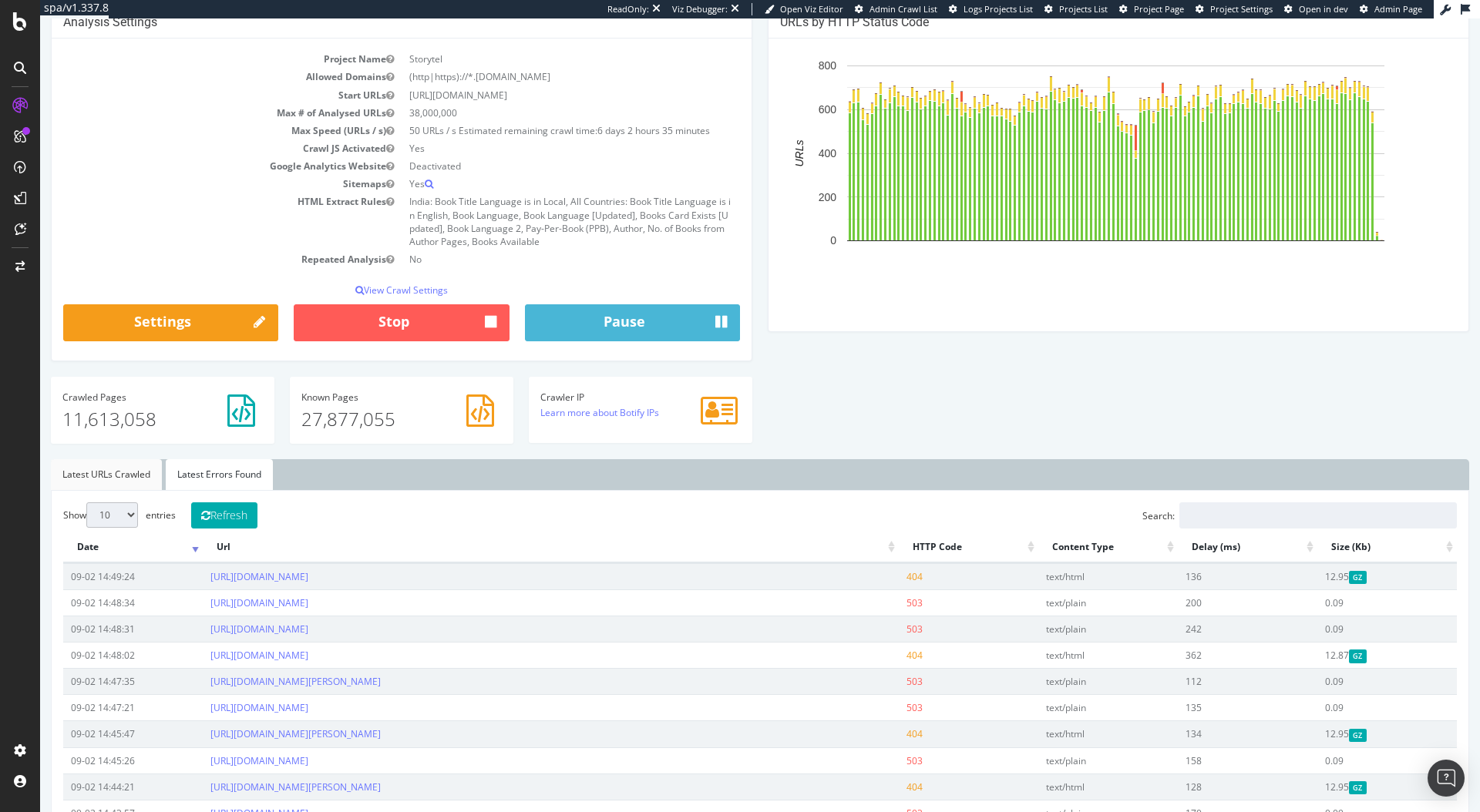
click at [106, 481] on link "Latest URLs Crawled" at bounding box center [106, 475] width 111 height 31
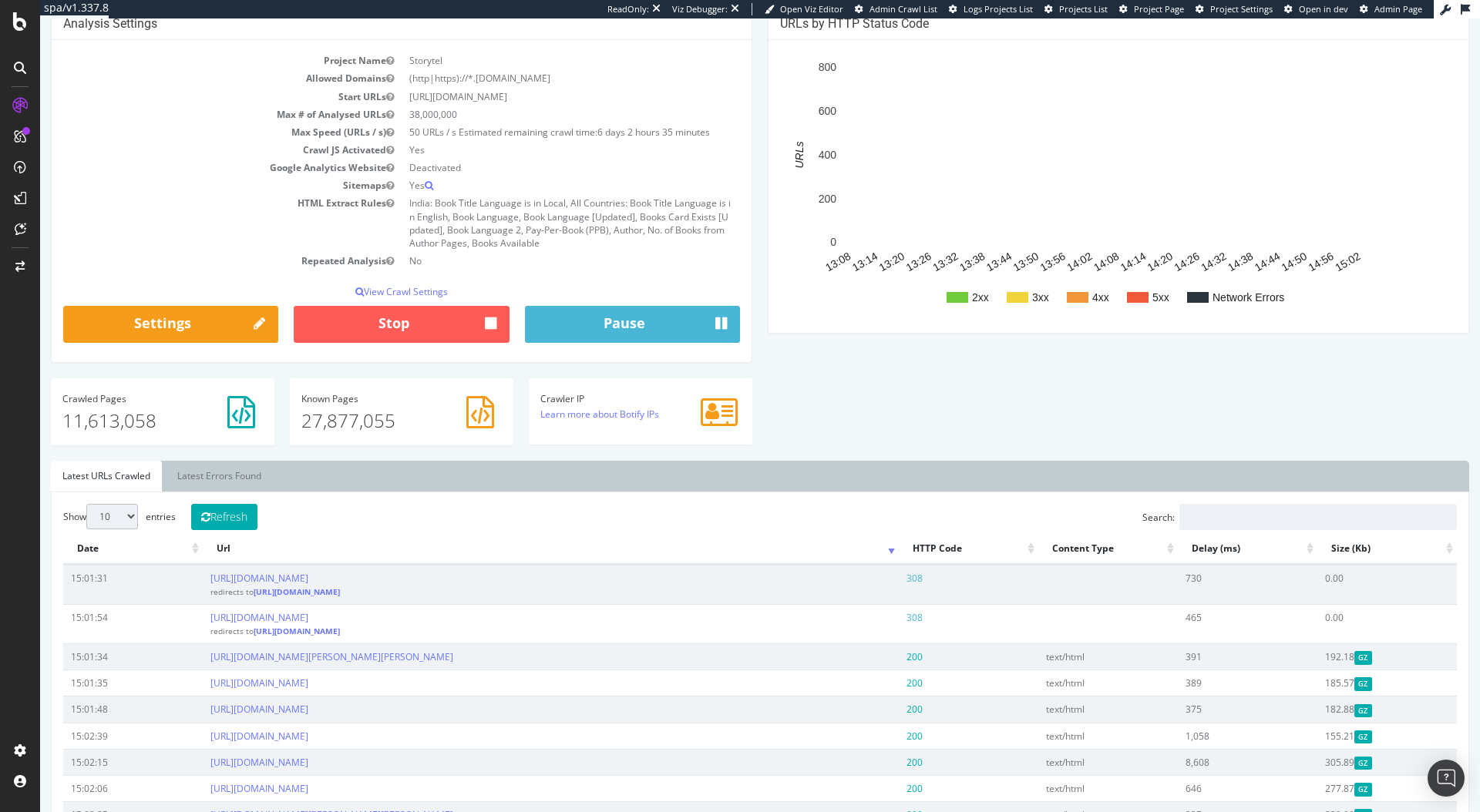
scroll to position [0, 0]
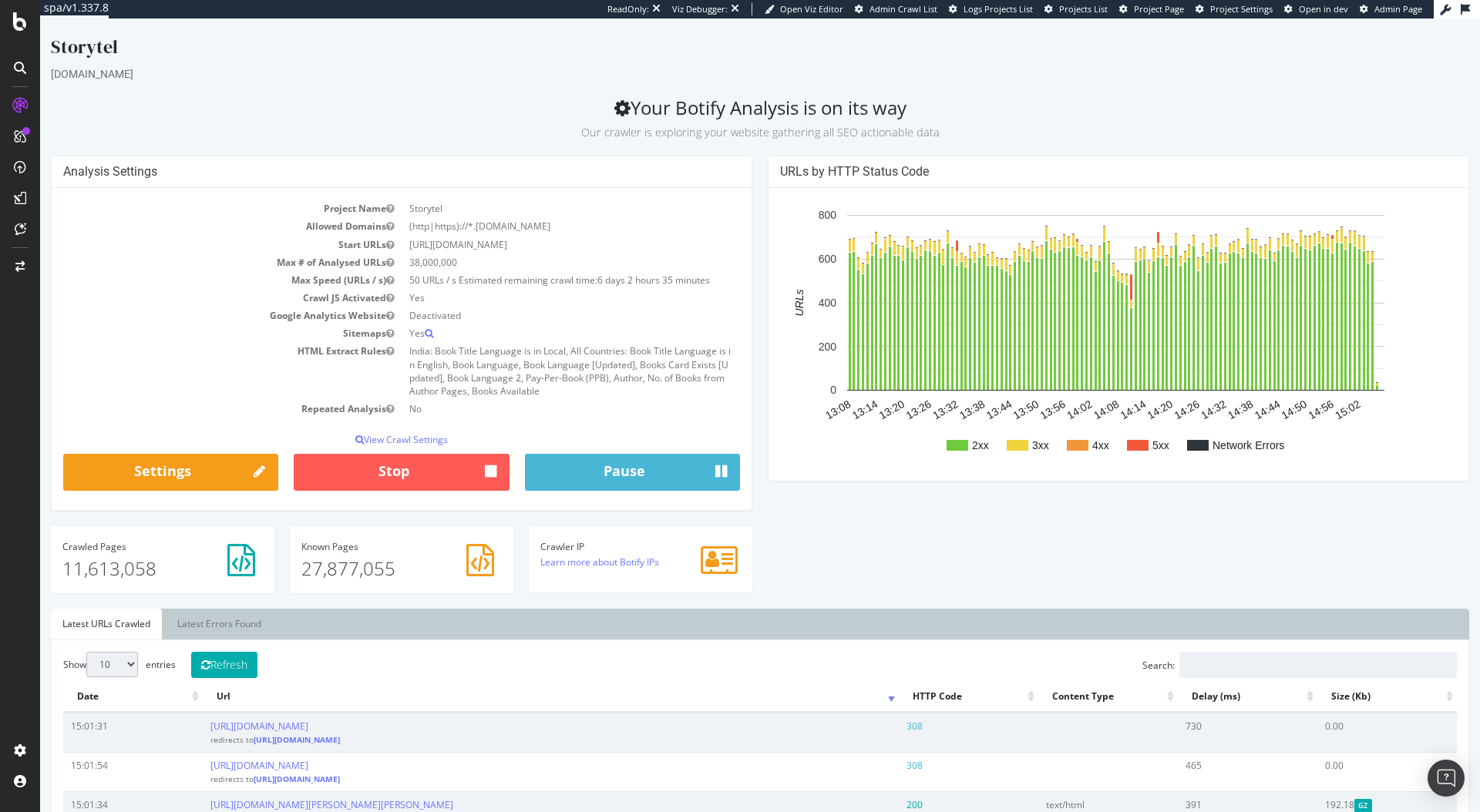
click at [416, 77] on div "www.storytel.com" at bounding box center [760, 74] width 1419 height 15
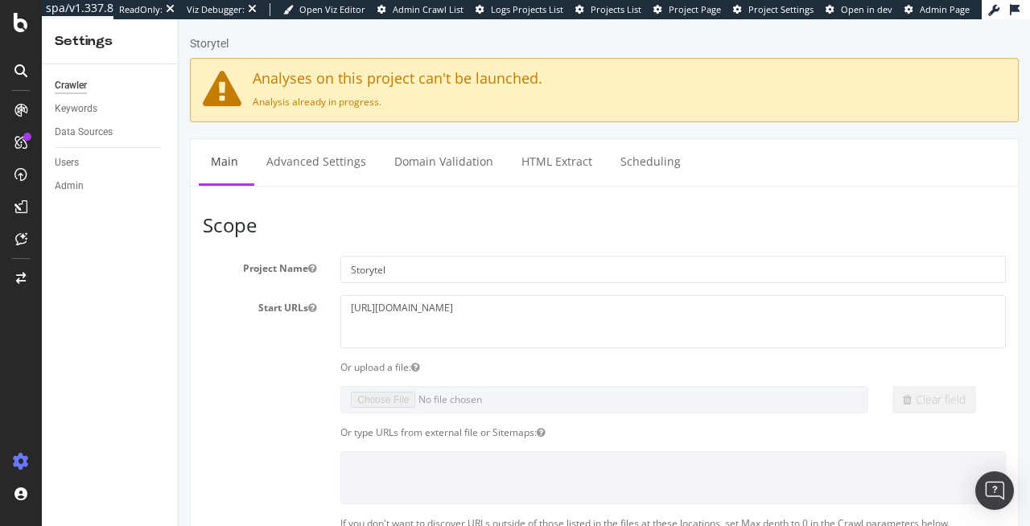
click at [300, 138] on ul "Main Advanced Settings Domain Validation HTML Extract Scheduling" at bounding box center [604, 161] width 829 height 47
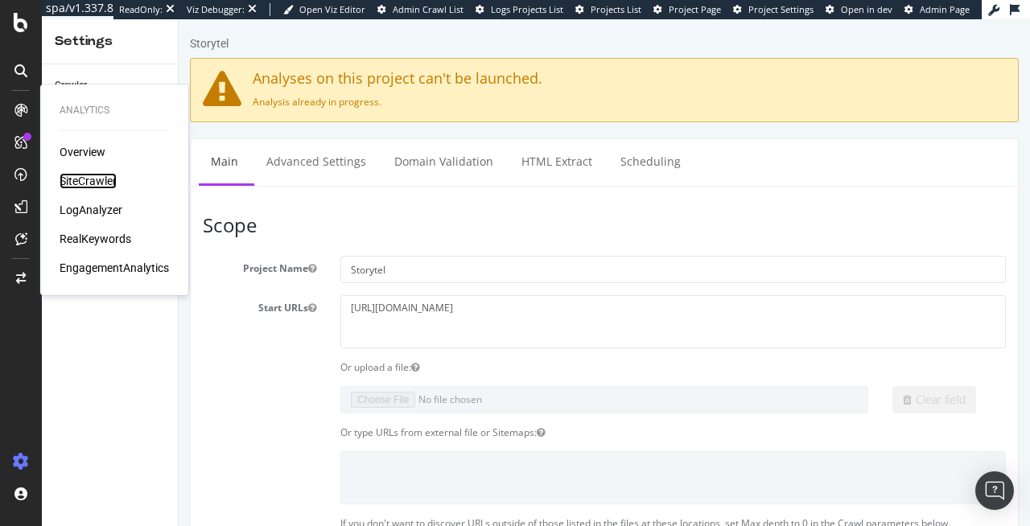
click at [69, 183] on div "SiteCrawler" at bounding box center [88, 181] width 57 height 16
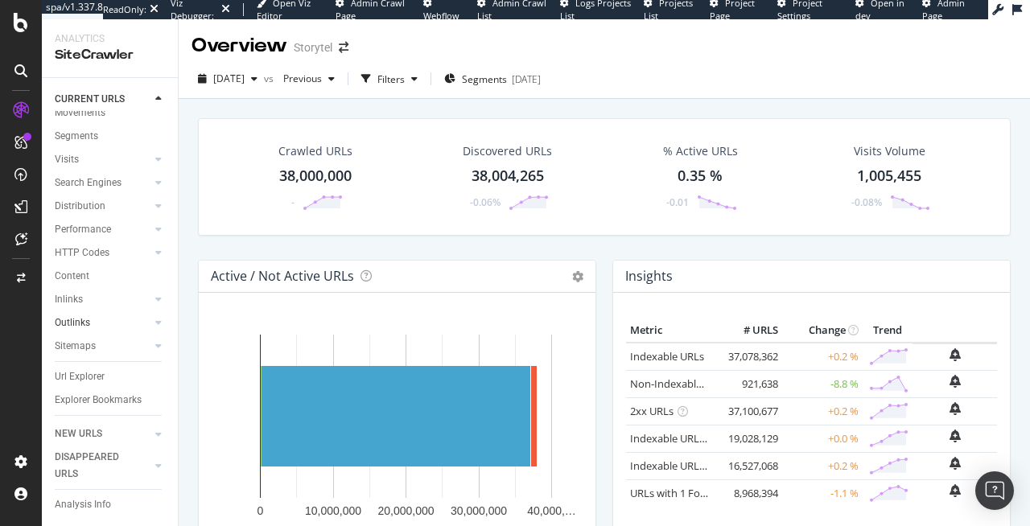
scroll to position [50, 0]
click at [93, 505] on div "Analysis Info" at bounding box center [83, 505] width 56 height 17
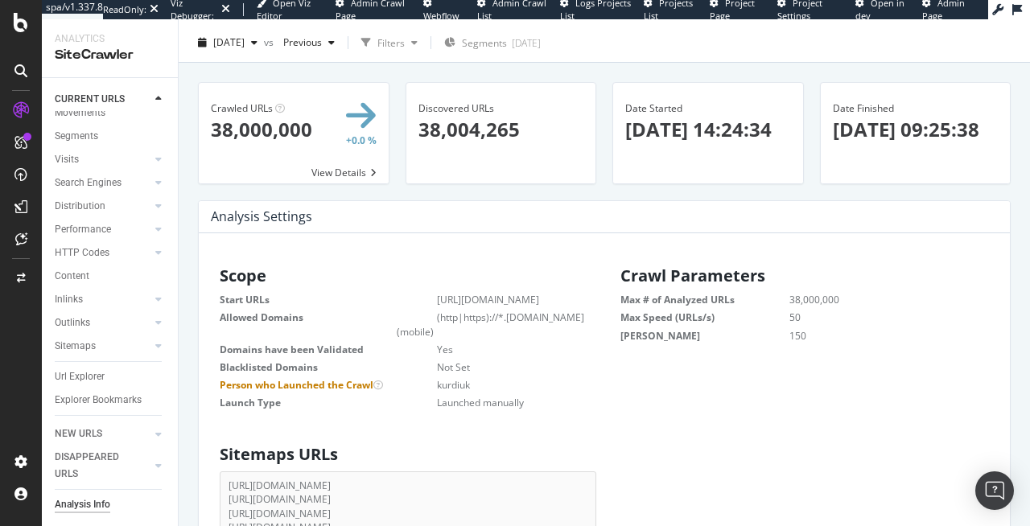
scroll to position [38, 0]
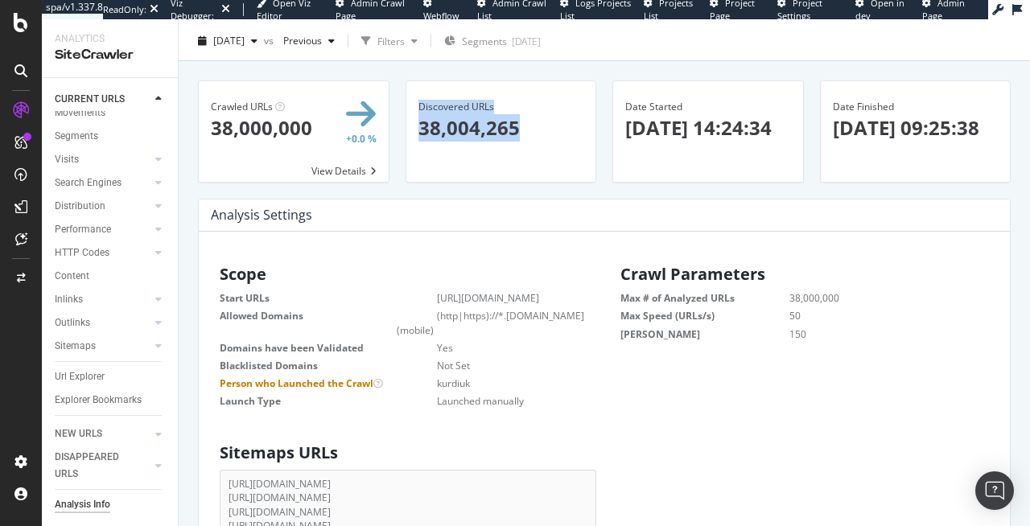
drag, startPoint x: 513, startPoint y: 124, endPoint x: 365, endPoint y: 125, distance: 148.1
click at [365, 125] on div "Crawled URLs × Close Chart - API Requests List Area Type Request Response Close…" at bounding box center [604, 139] width 829 height 118
click at [584, 130] on div "Discovered URLs × Close Chart - API Requests List Area Type Request Response Cl…" at bounding box center [501, 120] width 190 height 78
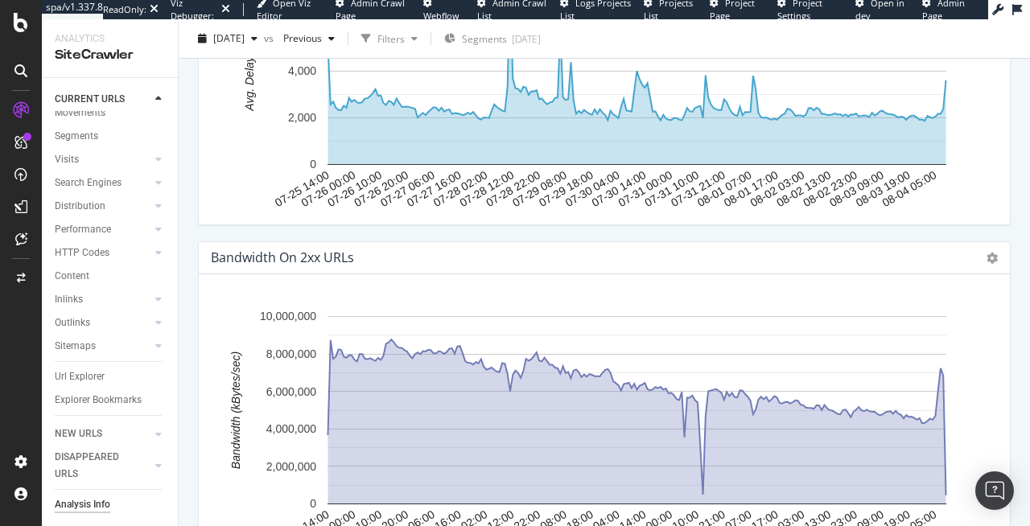
scroll to position [2283, 0]
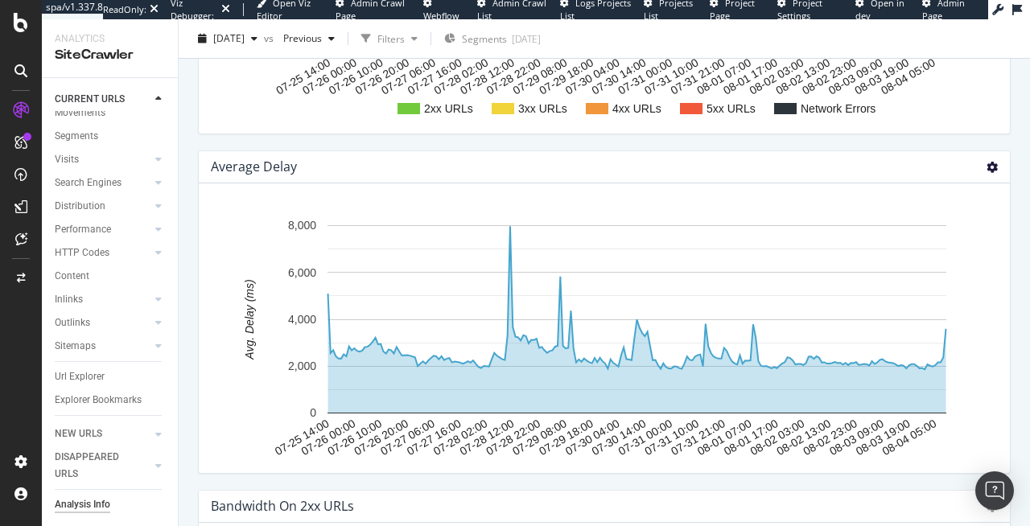
click at [987, 169] on icon at bounding box center [992, 167] width 11 height 11
click at [921, 215] on span "Table" at bounding box center [945, 225] width 129 height 22
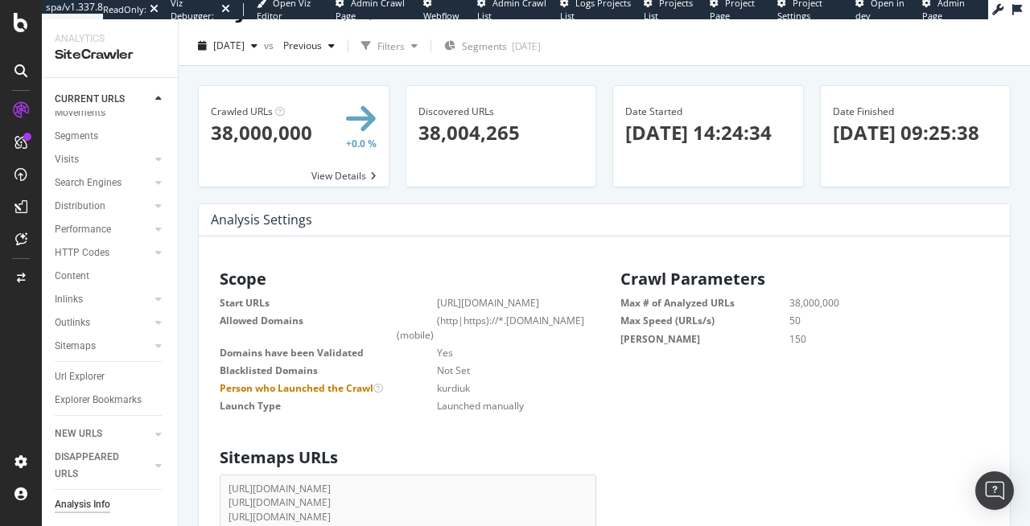
scroll to position [34, 0]
click at [546, 381] on dd "kurdiuk" at bounding box center [493, 388] width 192 height 14
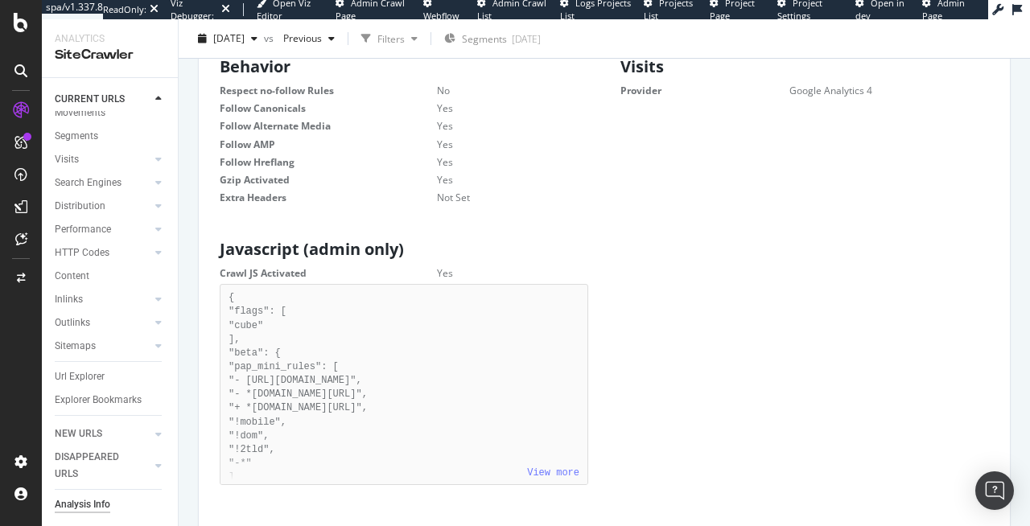
click at [550, 216] on div "Scope Start URLs https://www.storytel.com/ Allowed Domains (http|https)://*.www…" at bounding box center [604, 313] width 785 height 1769
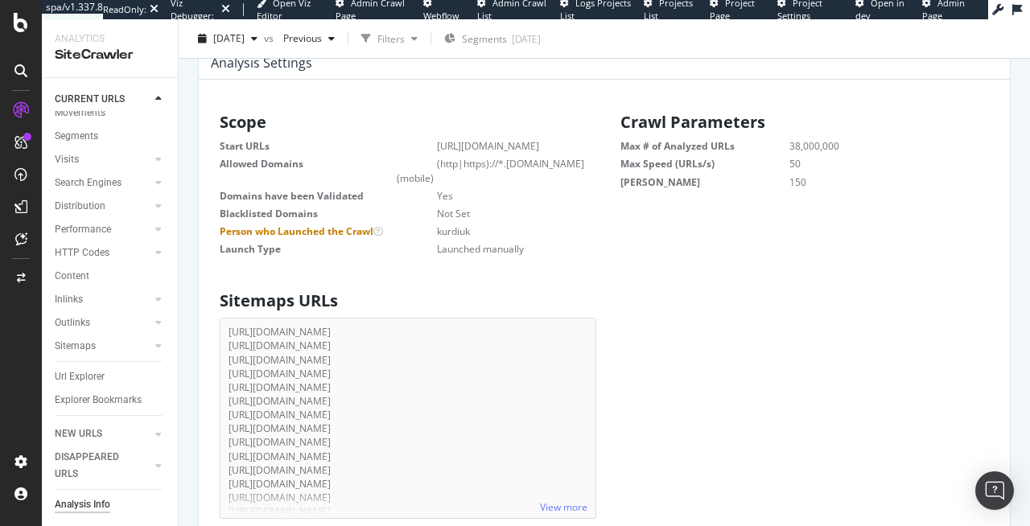
scroll to position [188, 0]
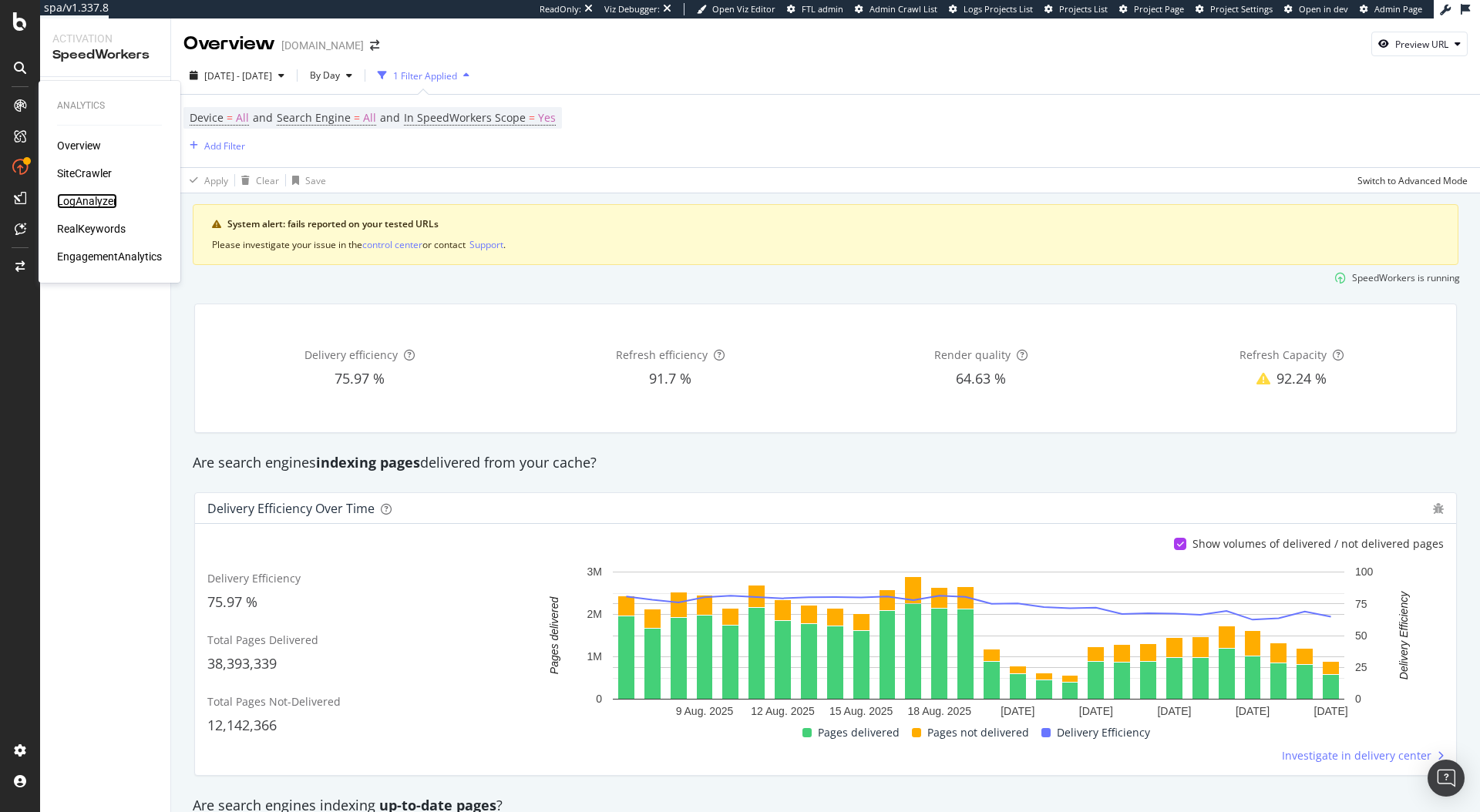
click at [76, 195] on div "LogAnalyzer" at bounding box center [87, 201] width 60 height 15
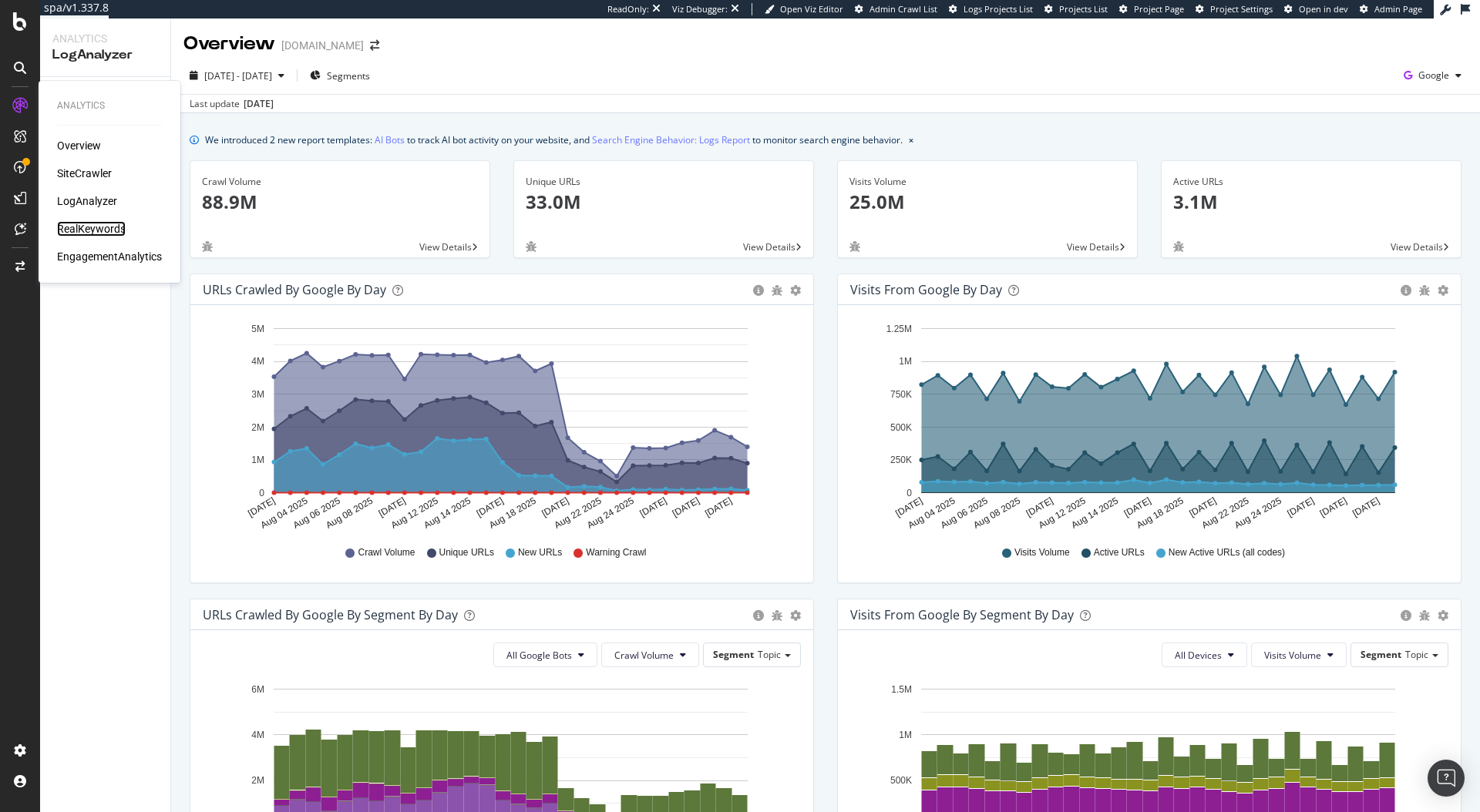
click at [82, 231] on div "RealKeywords" at bounding box center [92, 229] width 69 height 15
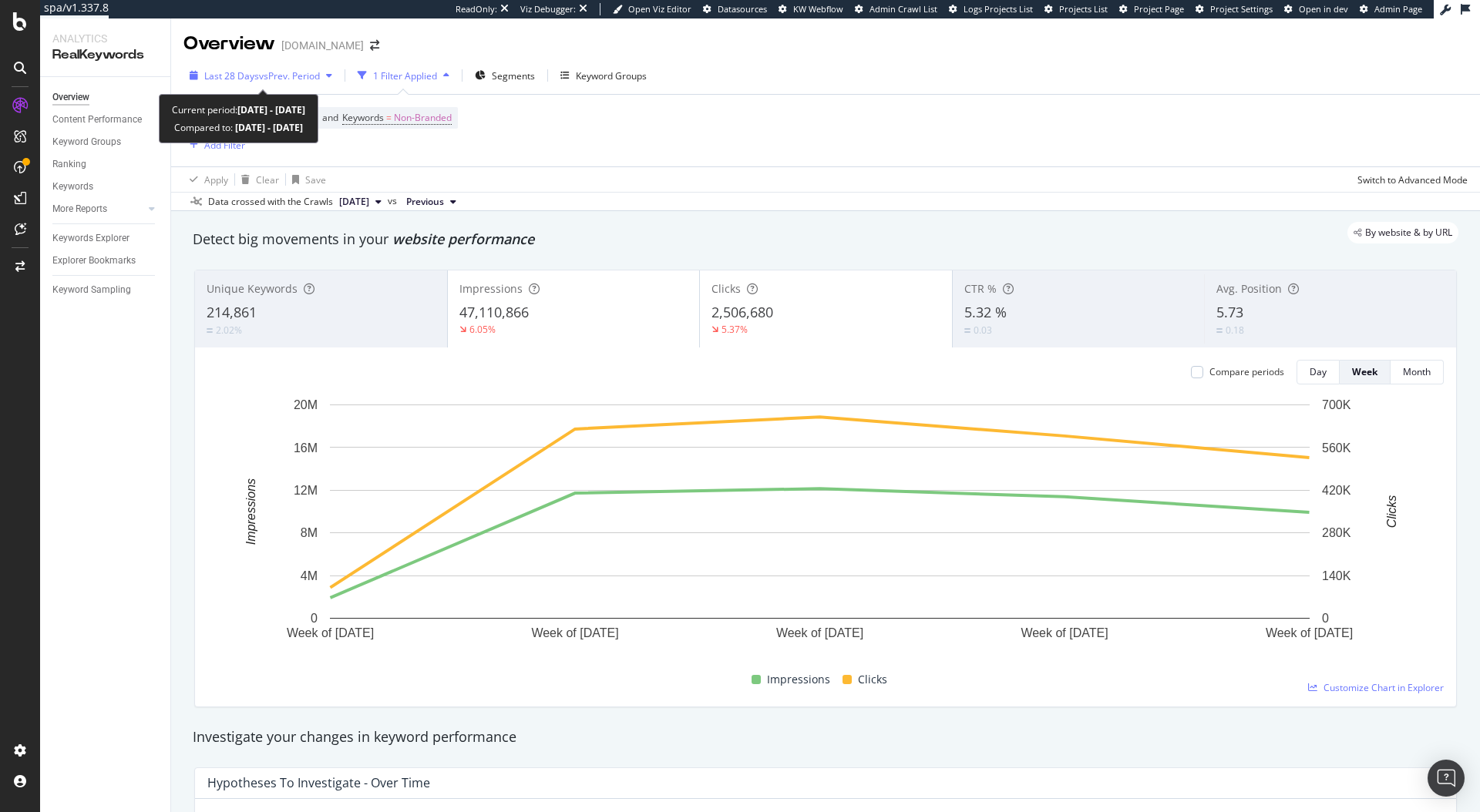
click at [332, 75] on icon "button" at bounding box center [329, 76] width 6 height 10
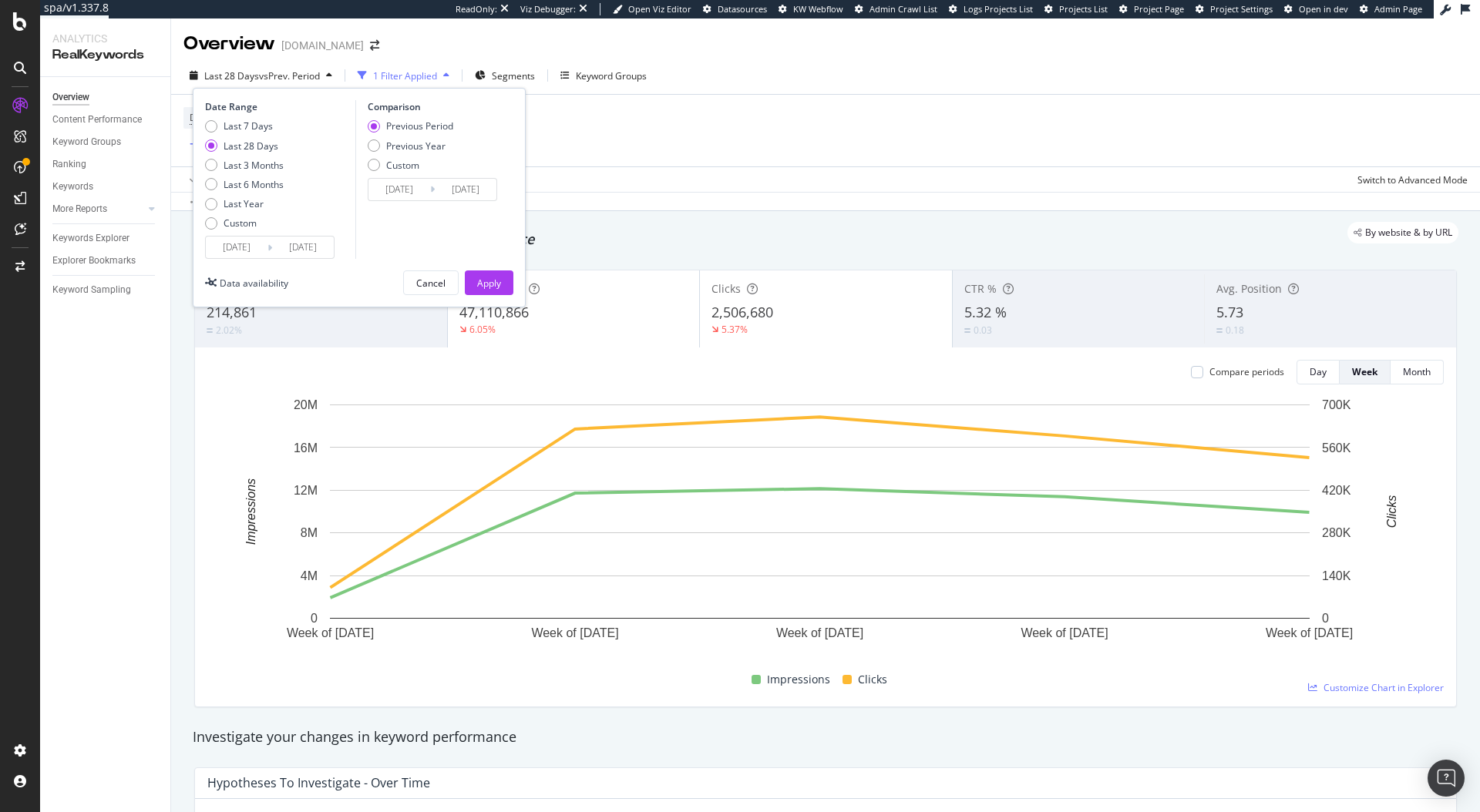
click at [602, 168] on div "Apply Clear Save Switch to Advanced Mode" at bounding box center [826, 179] width 1309 height 26
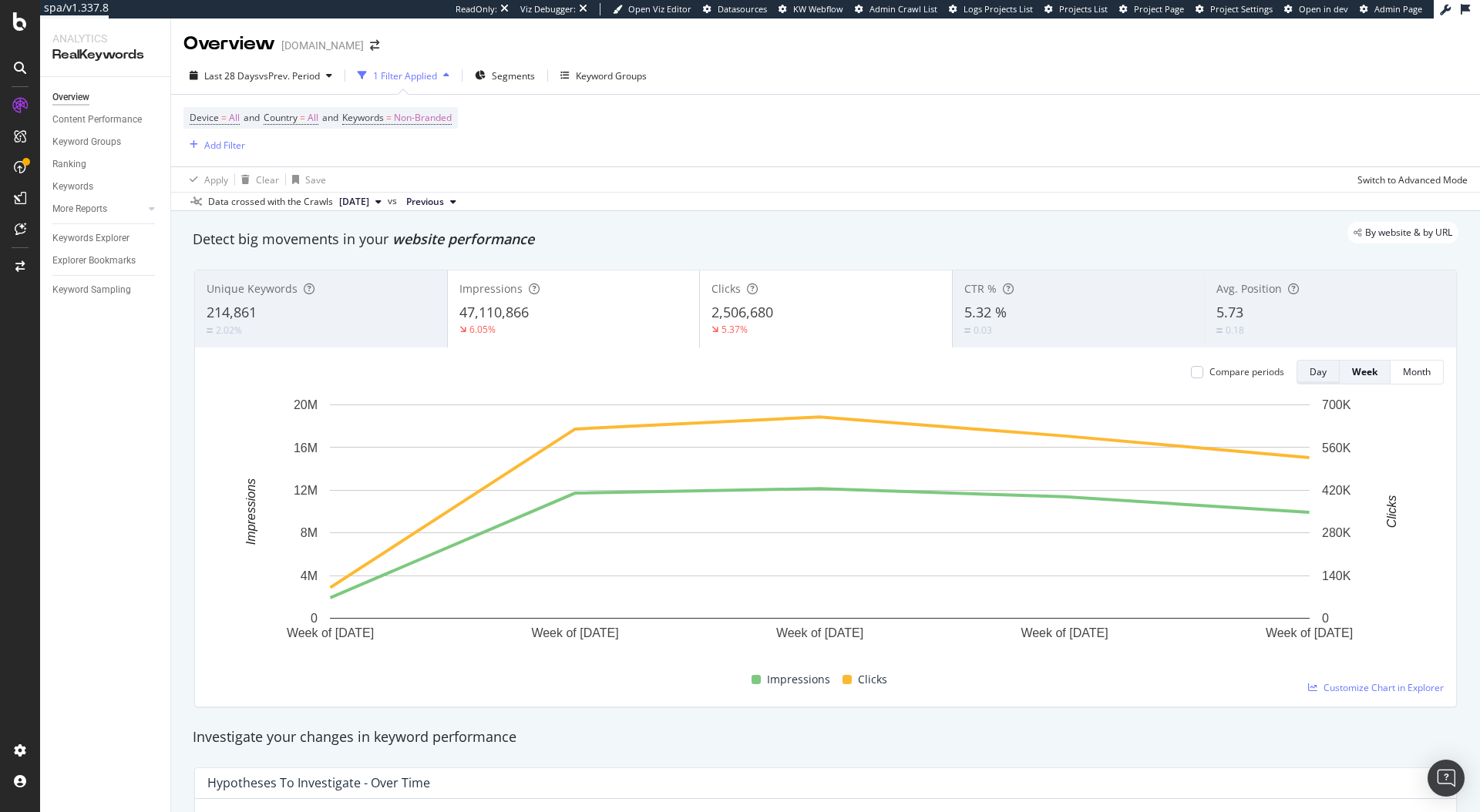
click at [1311, 376] on div "Day" at bounding box center [1318, 372] width 17 height 13
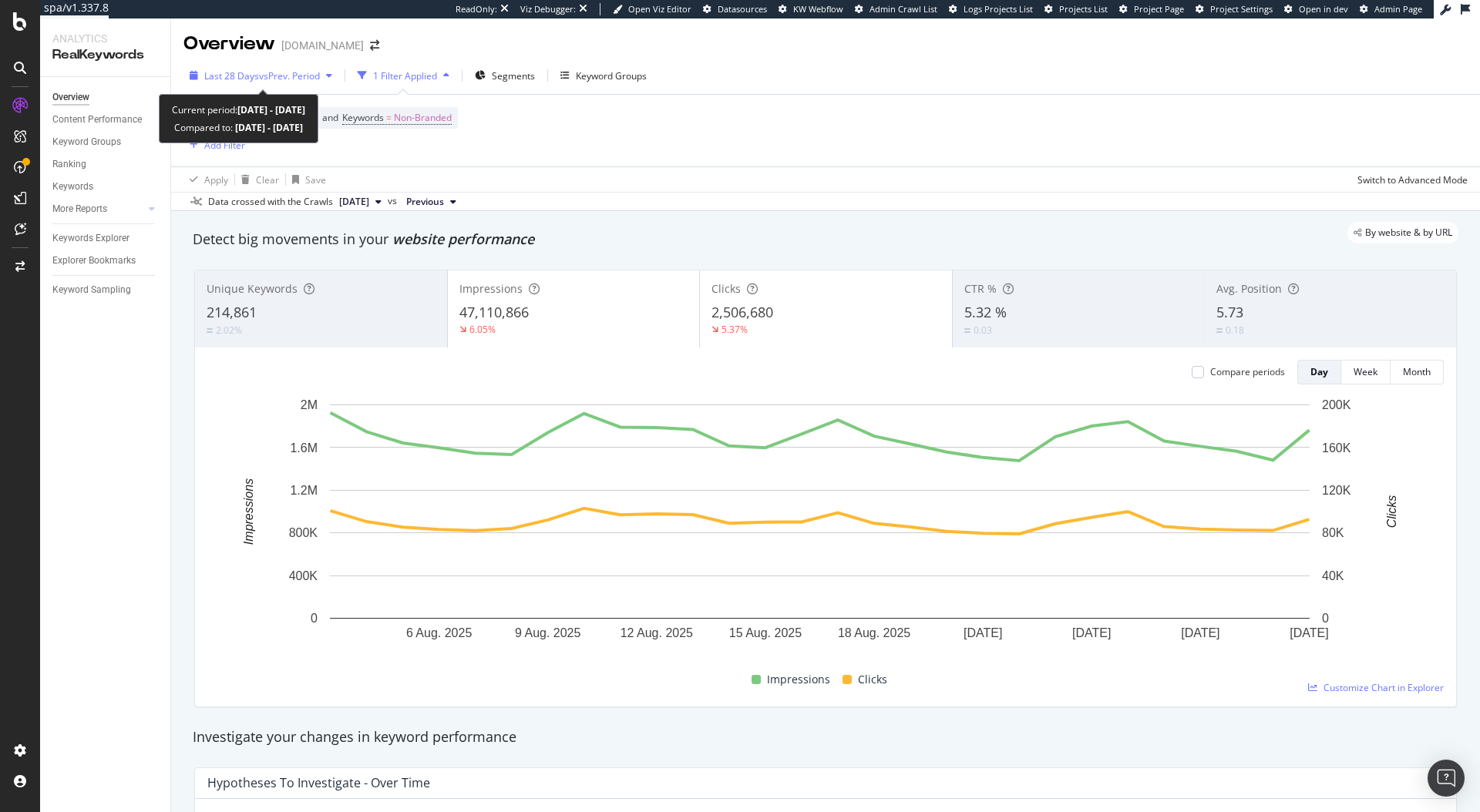
click at [289, 72] on span "vs Prev. Period" at bounding box center [289, 76] width 61 height 13
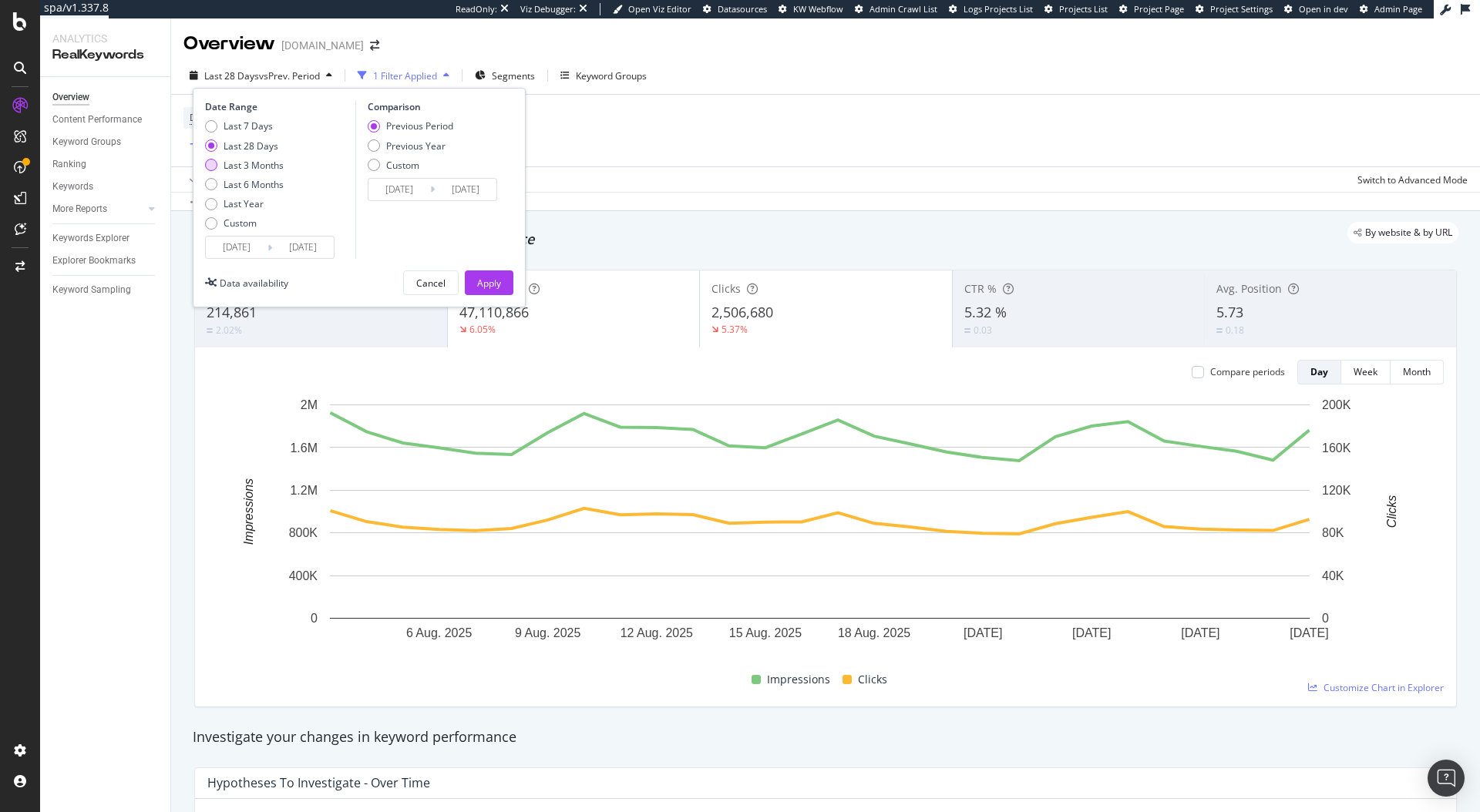
click at [254, 160] on div "Last 3 Months" at bounding box center [253, 166] width 60 height 13
type input "[DATE]"
click at [484, 282] on div "Apply" at bounding box center [489, 283] width 24 height 13
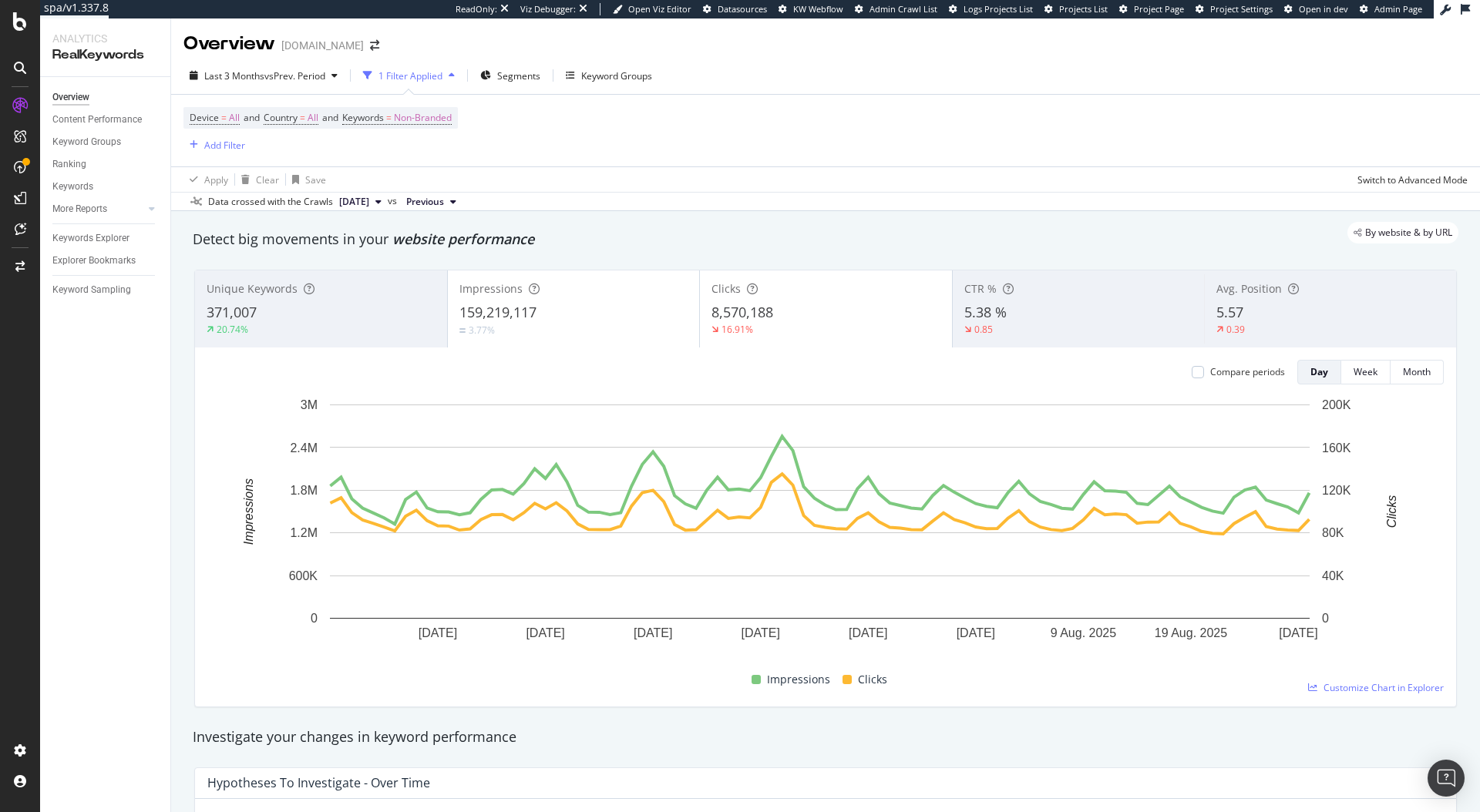
click at [1248, 377] on div "Compare periods" at bounding box center [1247, 372] width 75 height 13
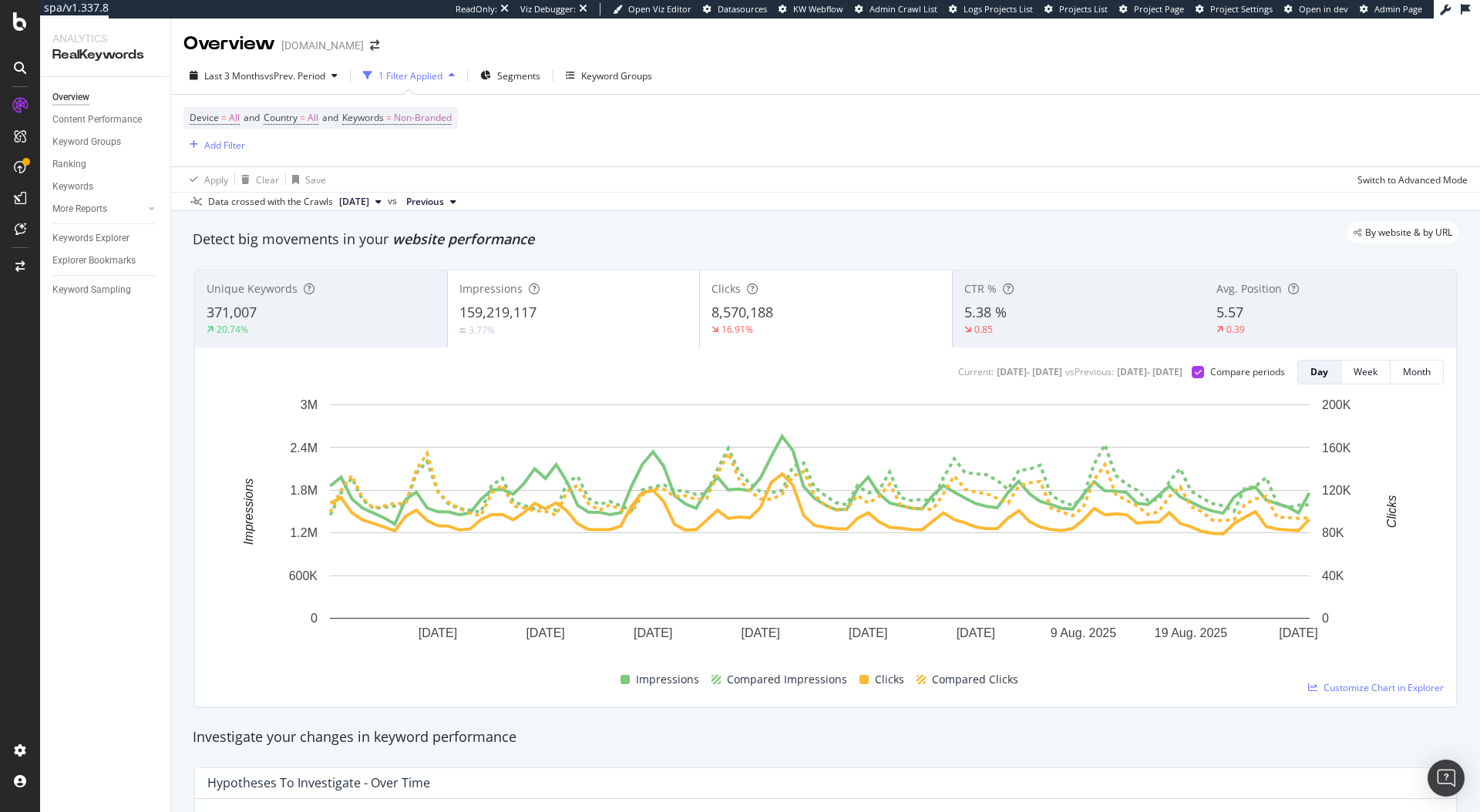
click at [998, 325] on div "0.85" at bounding box center [1079, 329] width 229 height 13
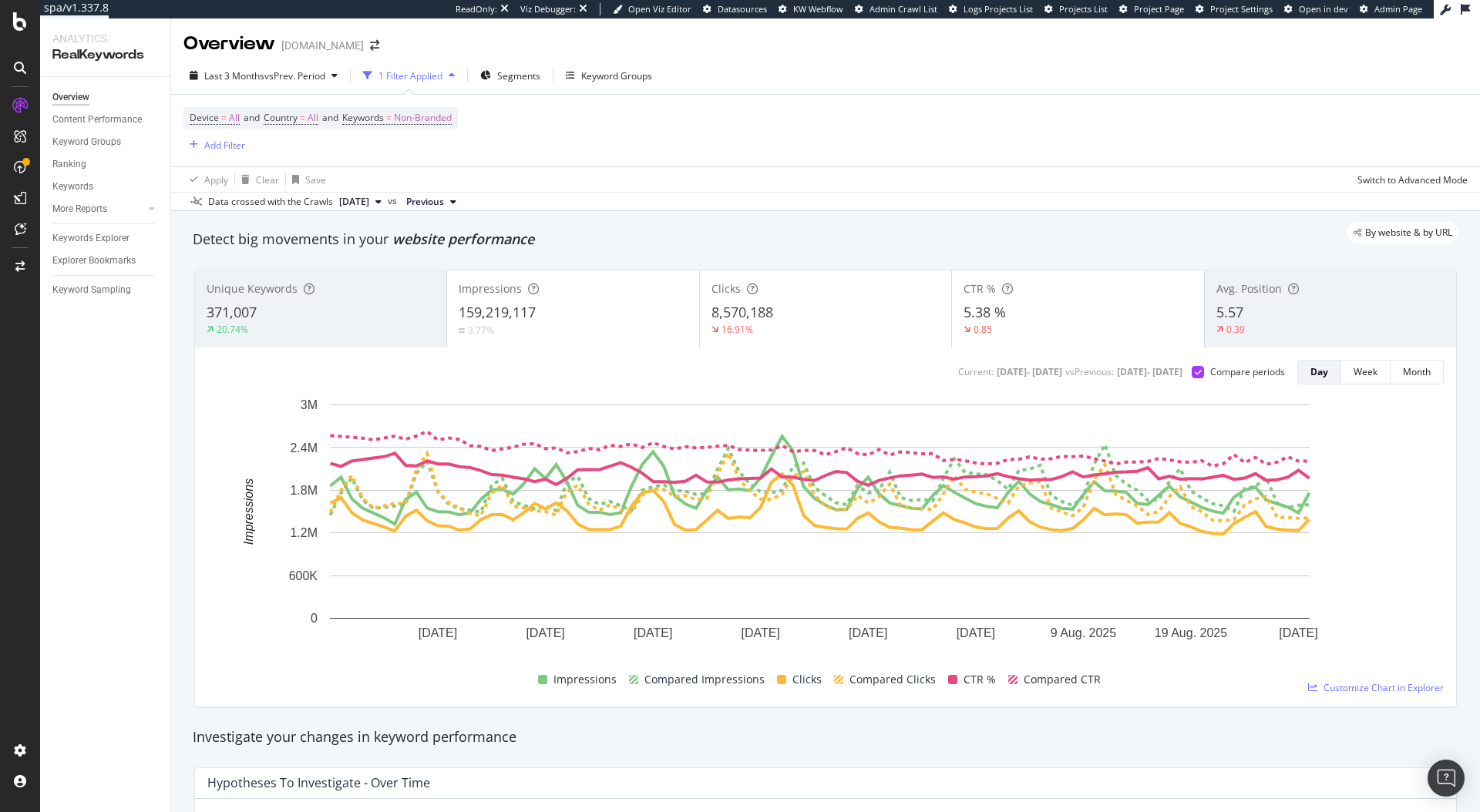
click at [1116, 332] on div "0.85" at bounding box center [1078, 329] width 228 height 13
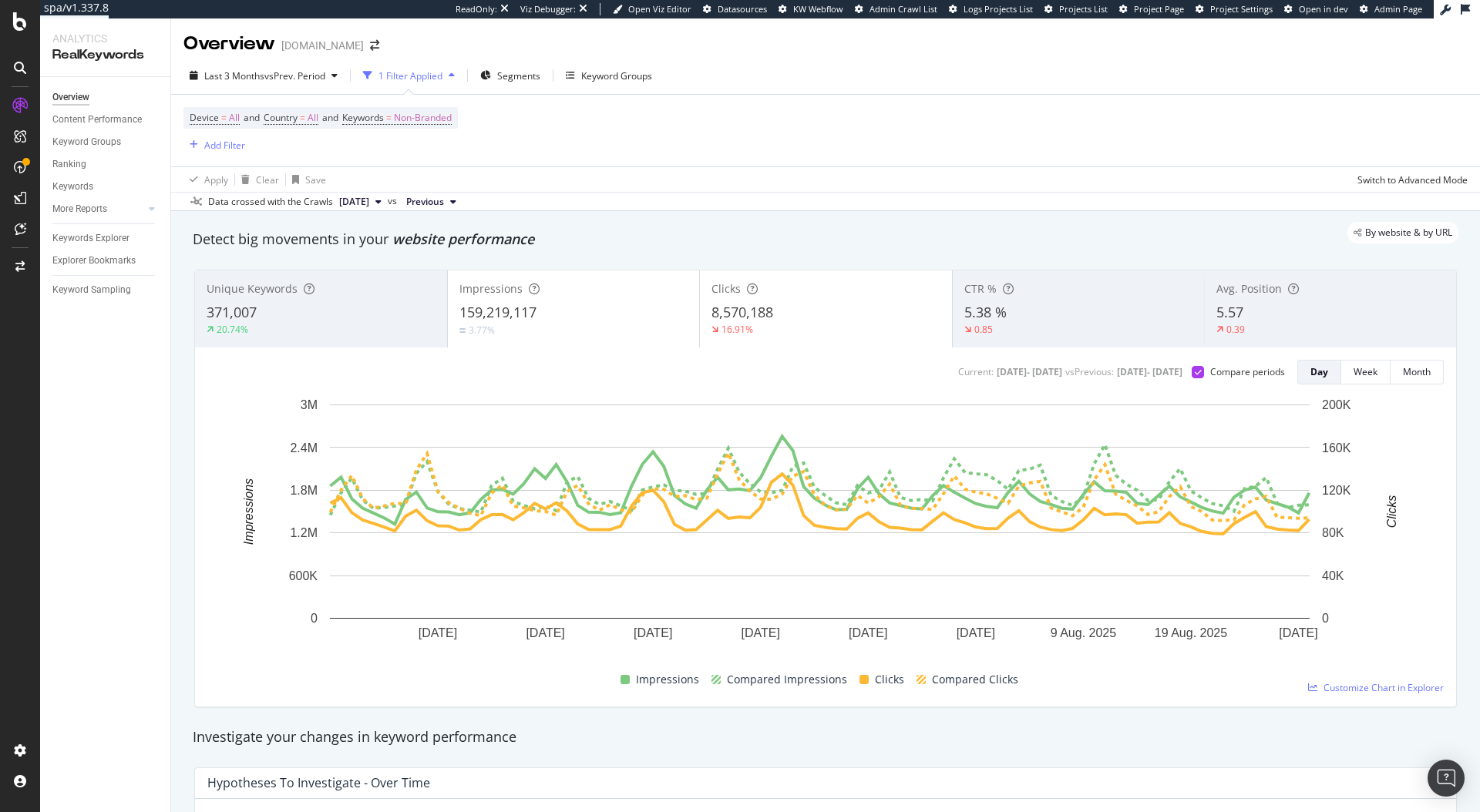
click at [599, 337] on div "Impressions 159,219,117 3.77%" at bounding box center [574, 308] width 252 height 69
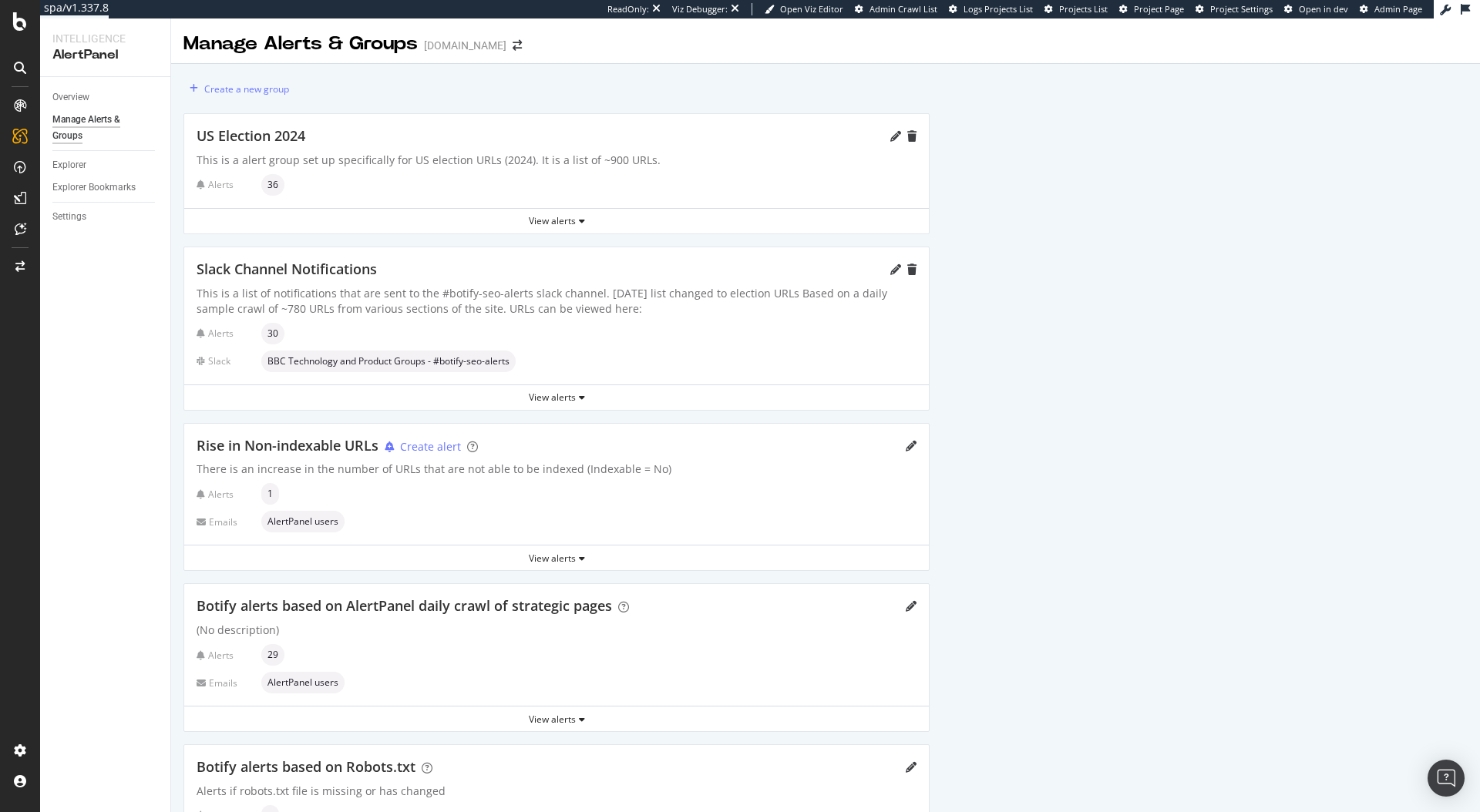
scroll to position [484, 0]
